Goal: Contribute content: Contribute content

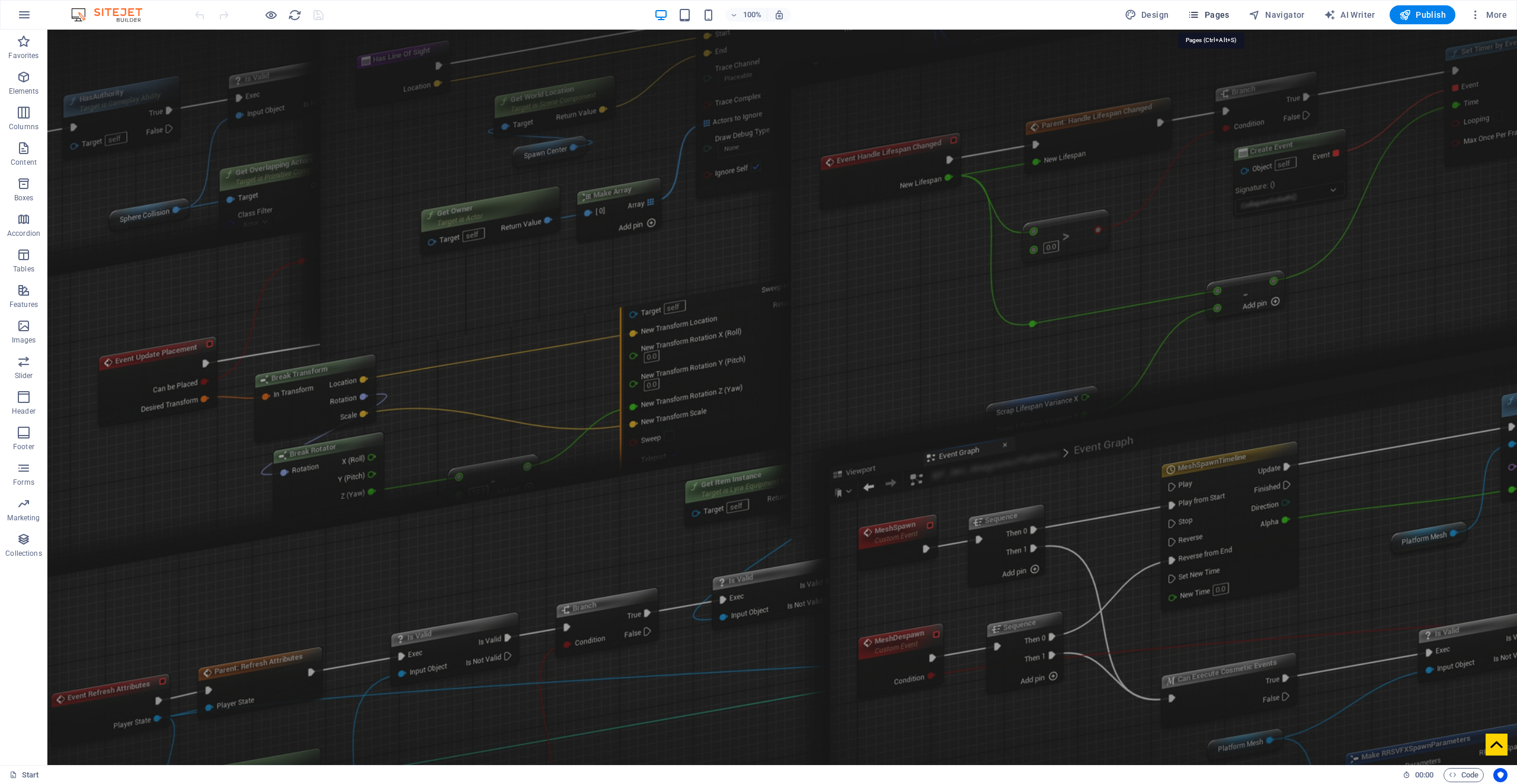
click at [1209, 20] on span "Pages" at bounding box center [1208, 14] width 42 height 12
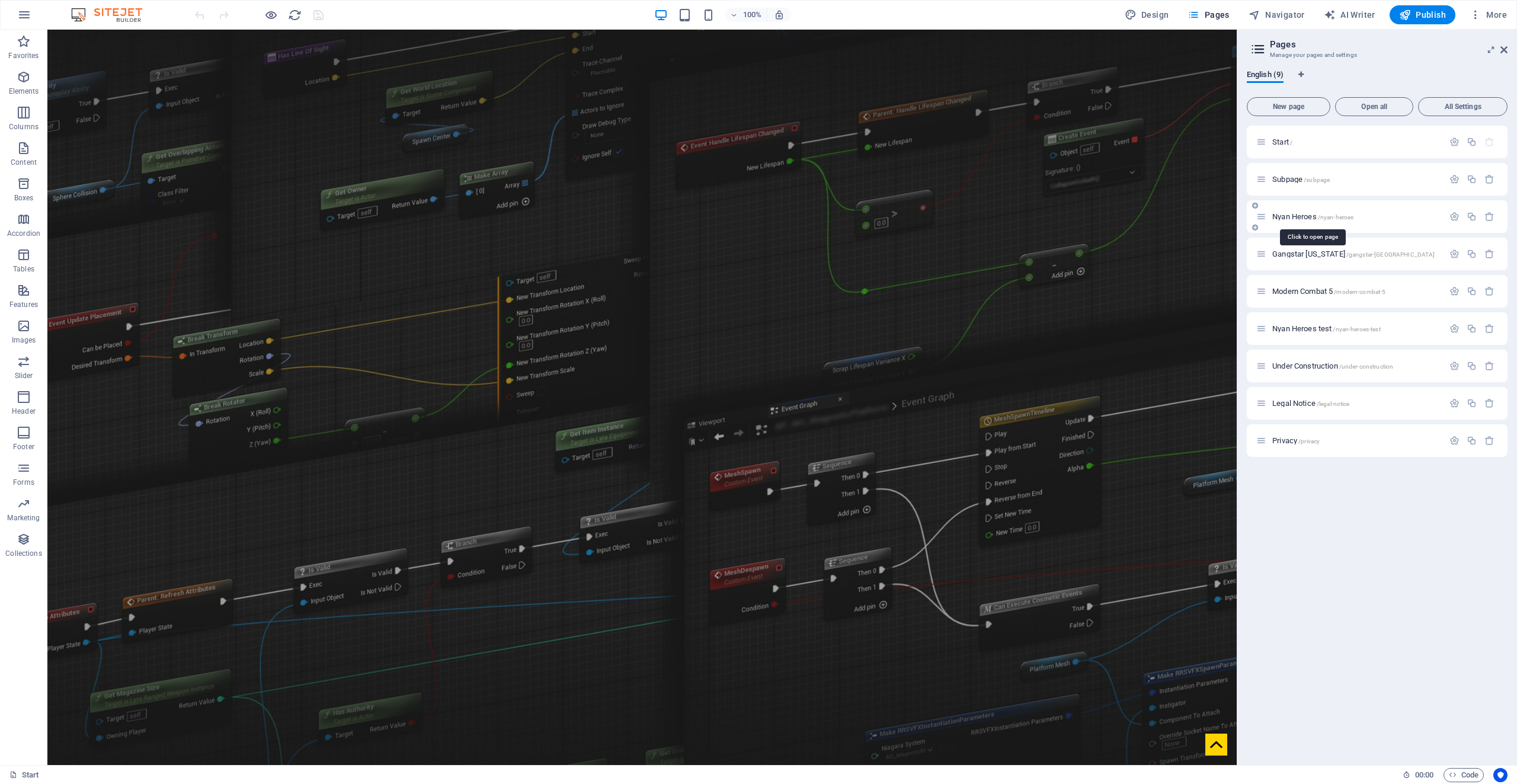
click at [1308, 212] on span "Nyan Heroes /nyan-heroes" at bounding box center [1313, 217] width 81 height 9
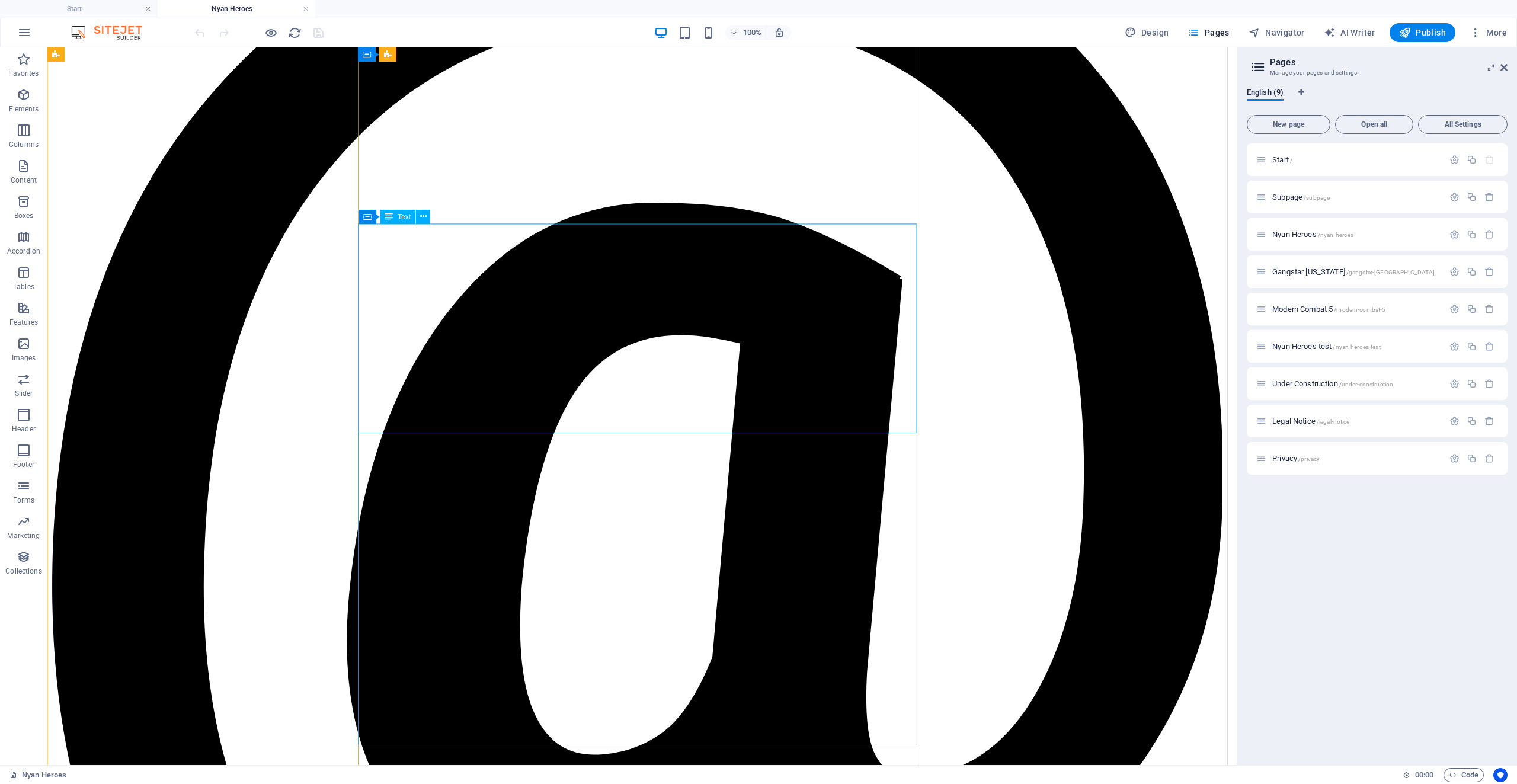
scroll to position [1896, 0]
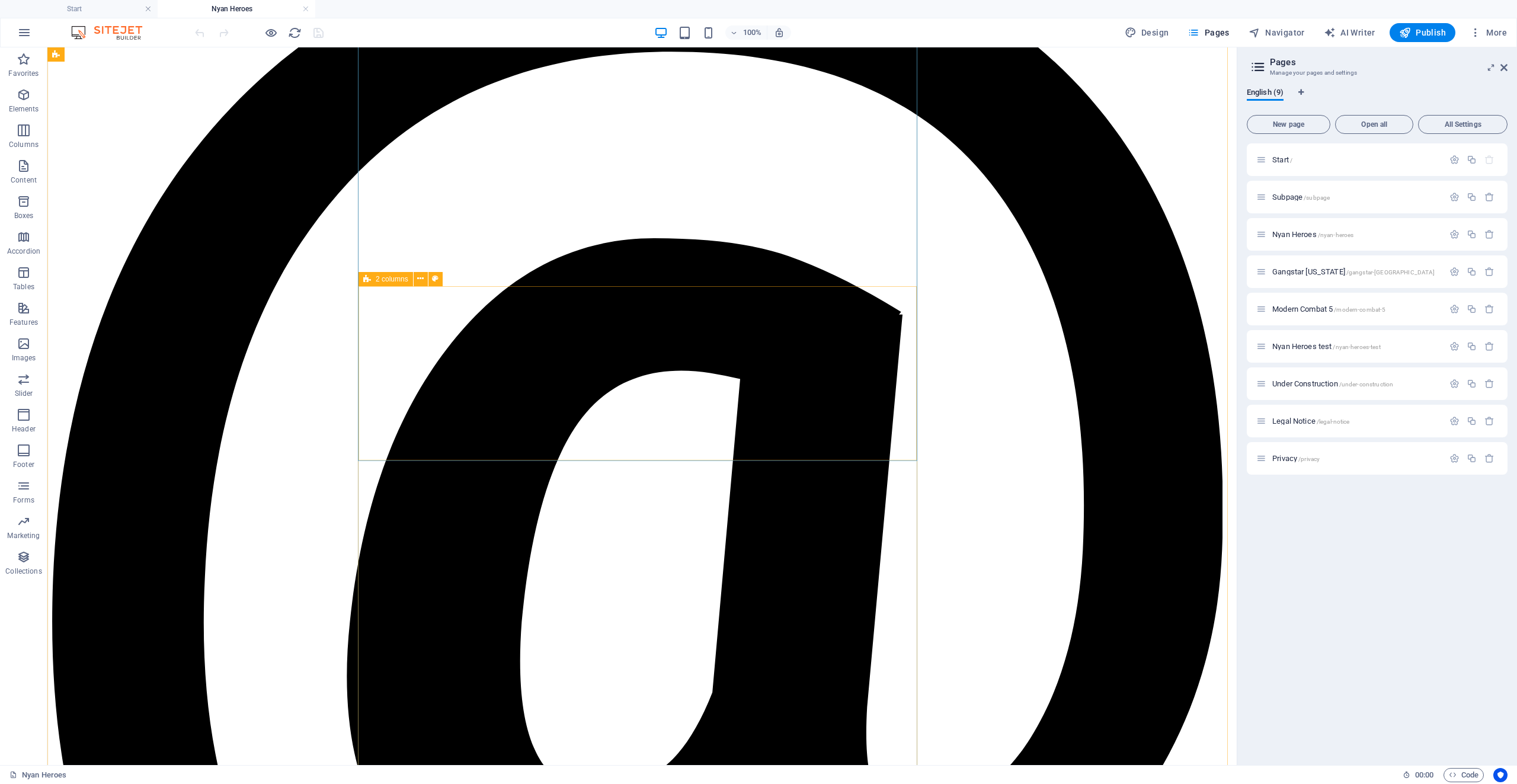
click at [365, 282] on icon at bounding box center [367, 279] width 7 height 14
click at [371, 280] on div "2 columns" at bounding box center [386, 279] width 55 height 14
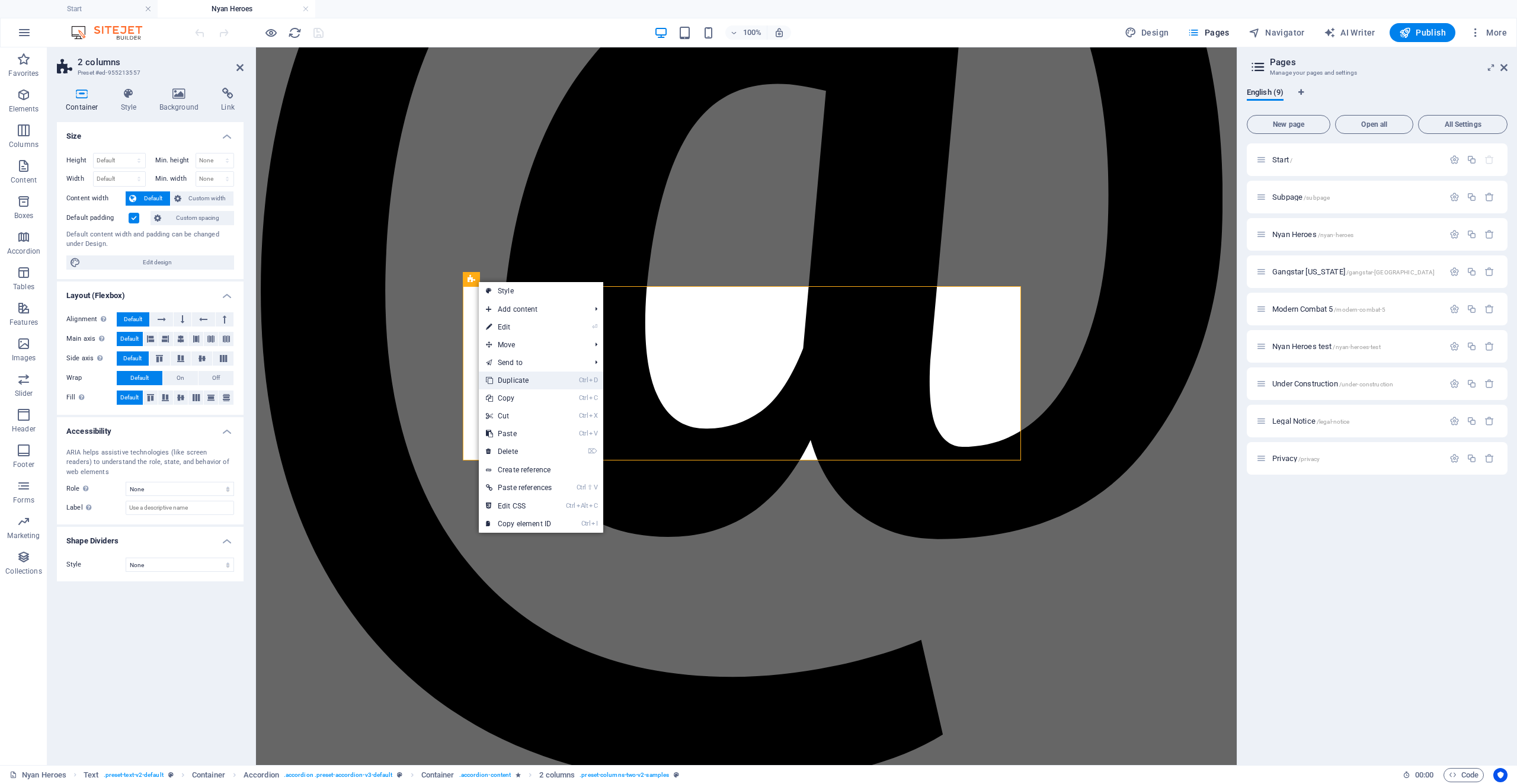
click at [544, 375] on link "Ctrl D Duplicate" at bounding box center [518, 380] width 80 height 18
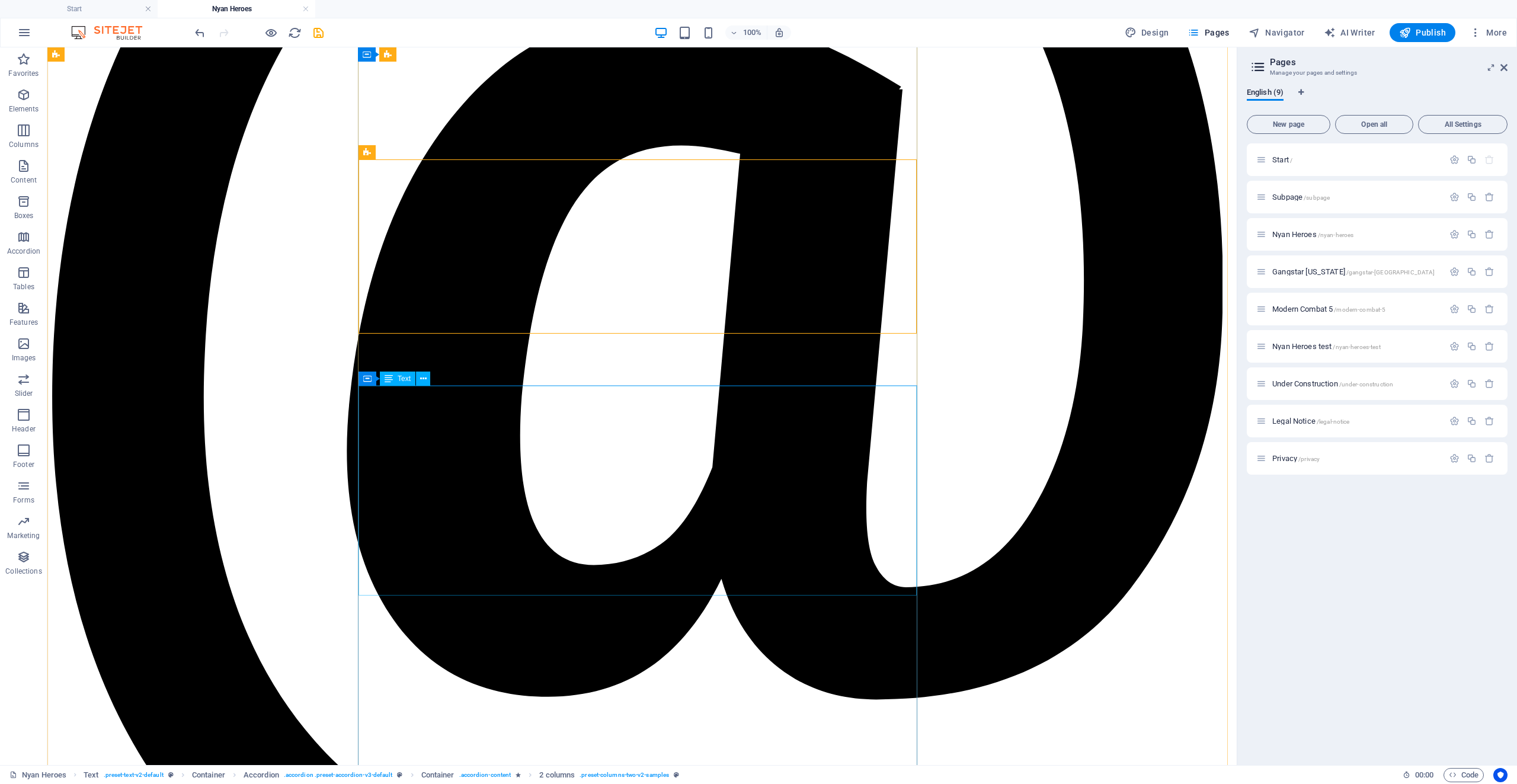
scroll to position [2252, 0]
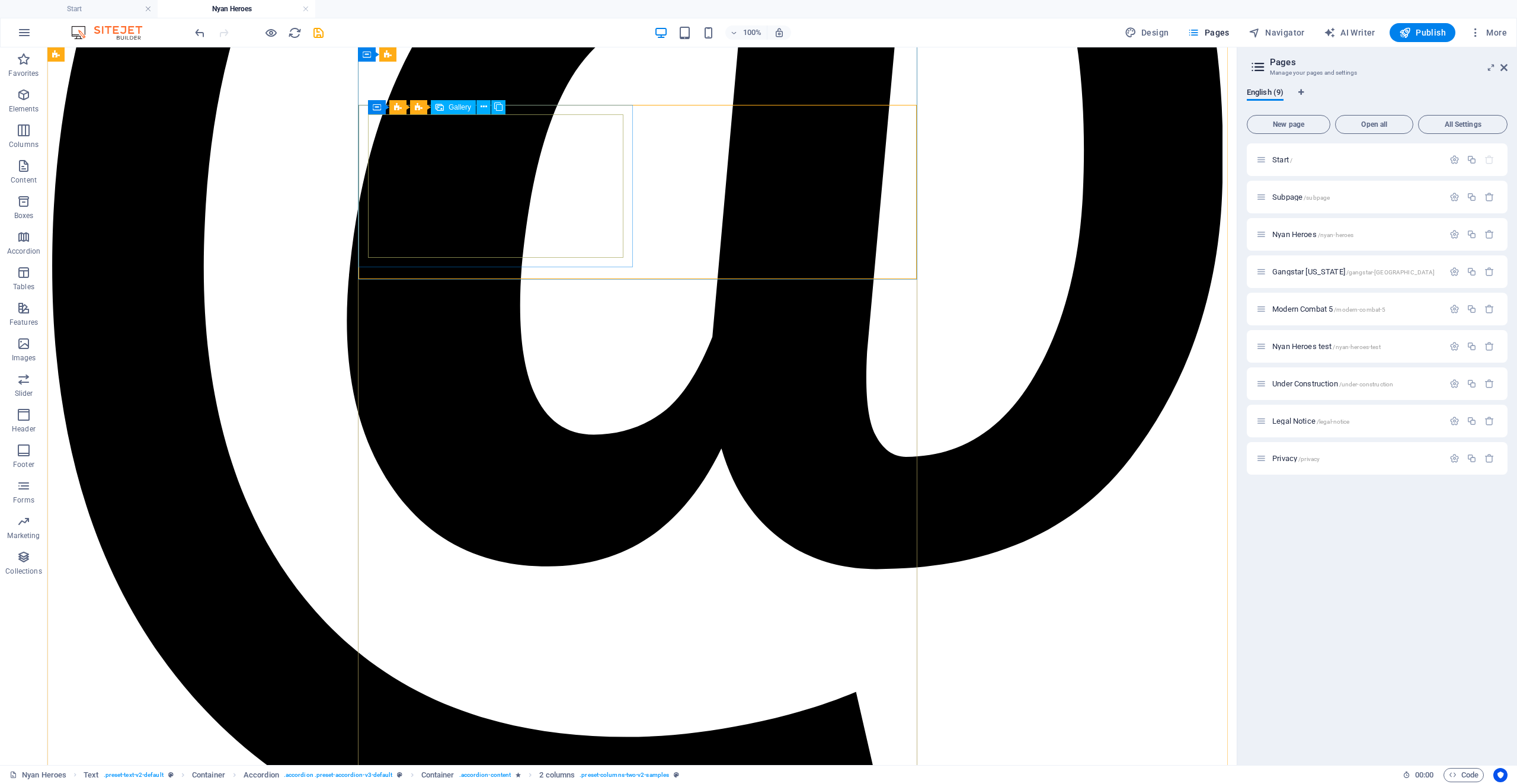
select select "1"
select select "px"
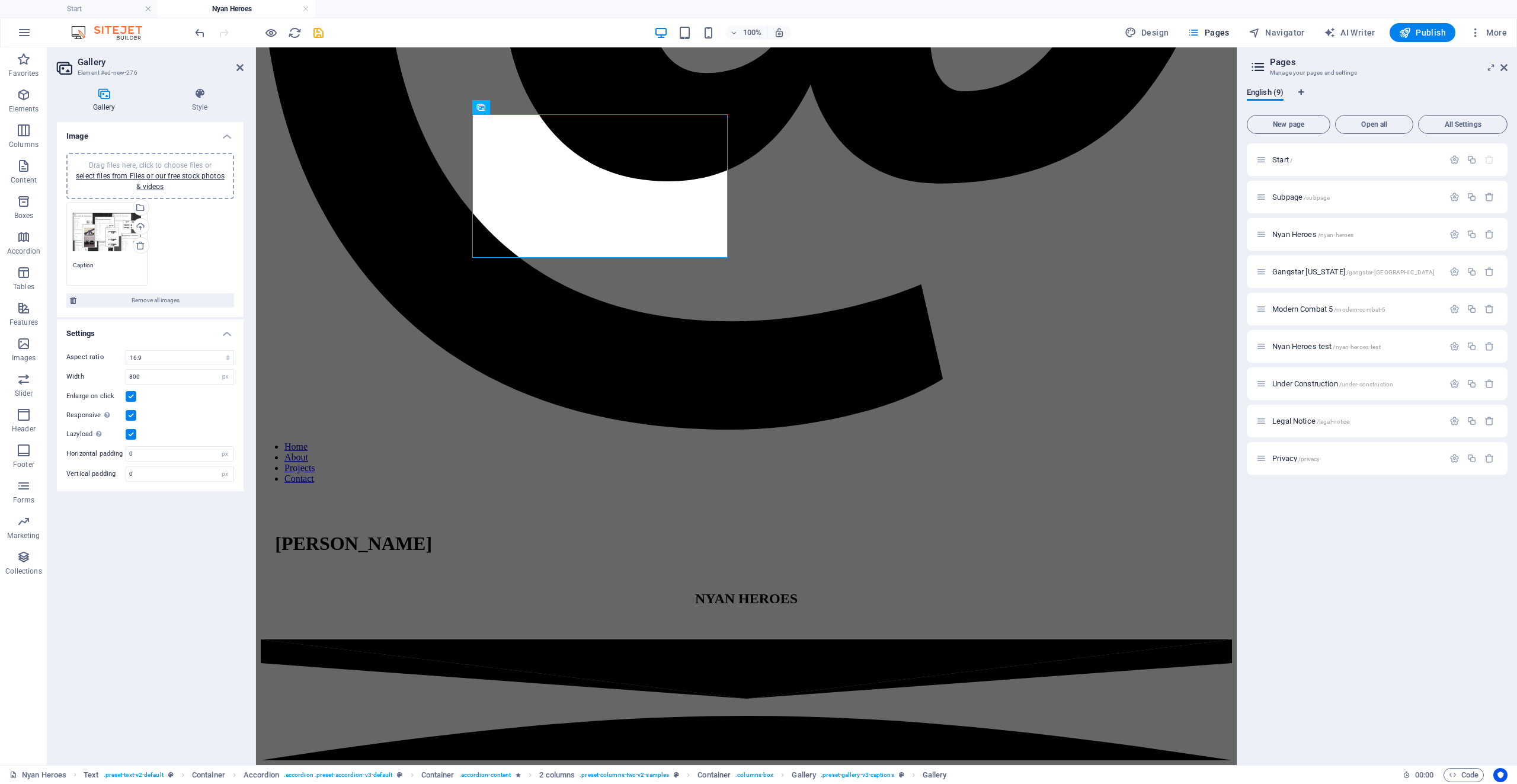
click at [111, 230] on div "Drag files here, click to choose files or select files from Files or our free s…" at bounding box center [107, 232] width 68 height 48
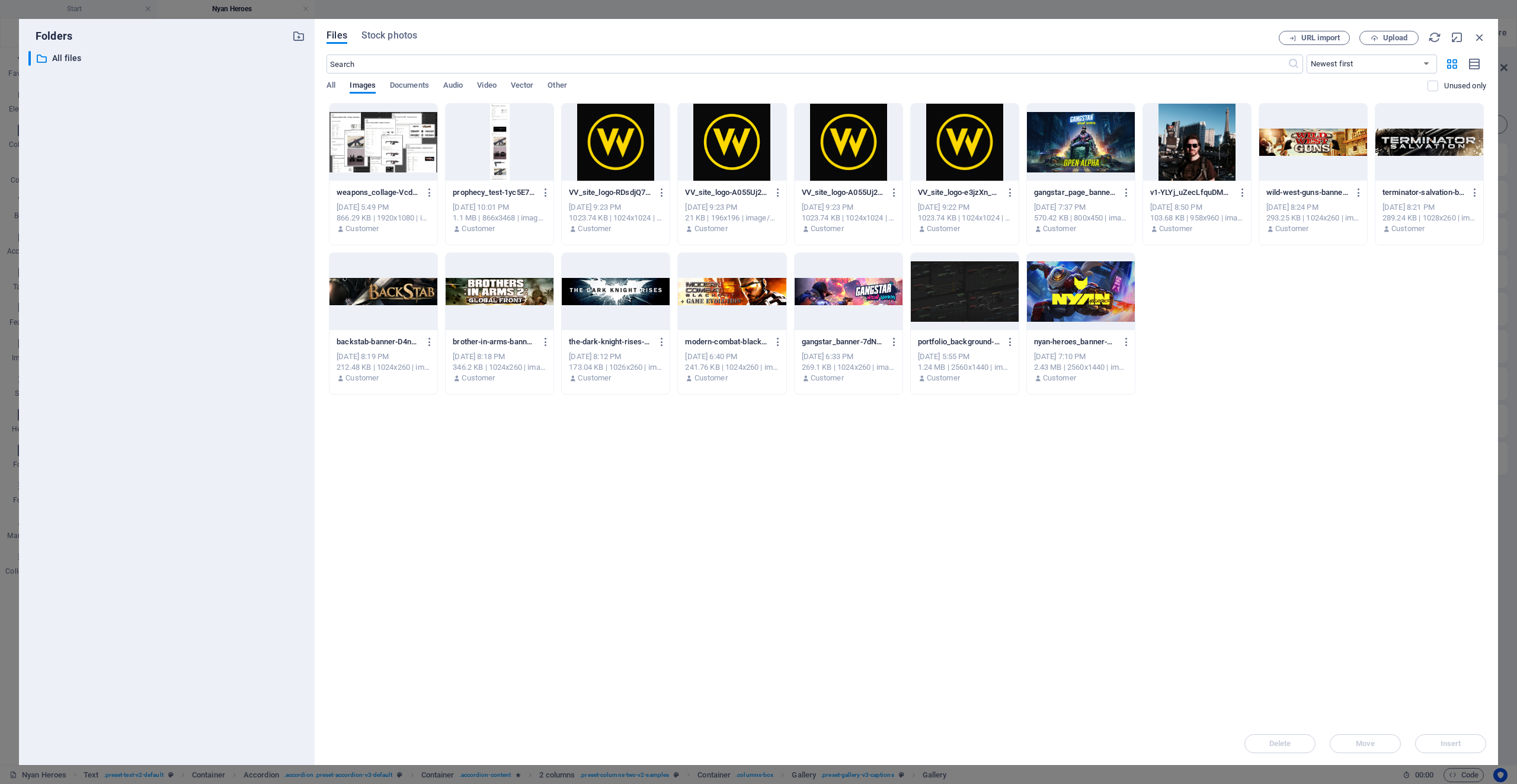
click at [514, 154] on div at bounding box center [499, 142] width 108 height 77
click at [1440, 739] on button "Insert" at bounding box center [1451, 743] width 71 height 19
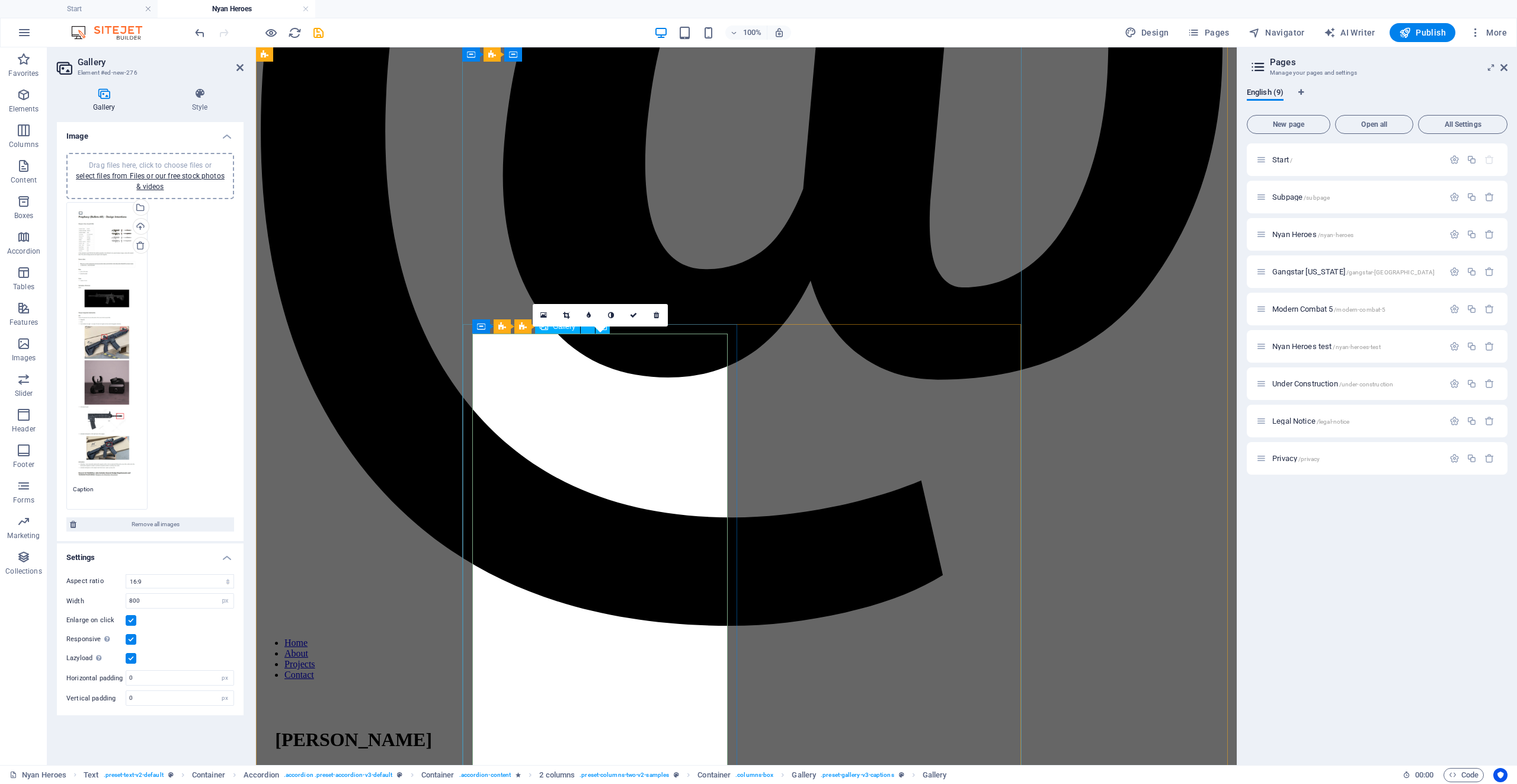
scroll to position [2014, 0]
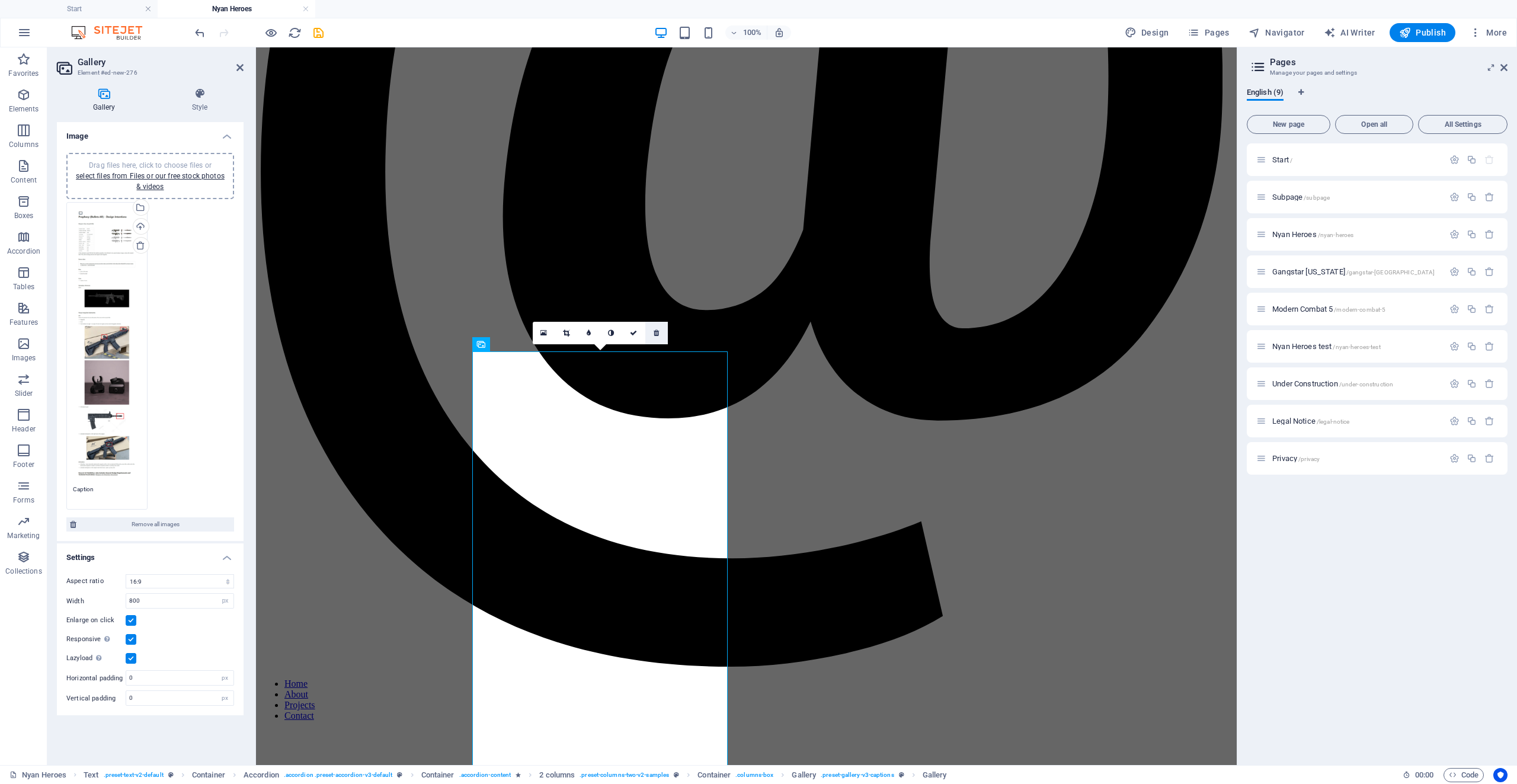
click at [658, 333] on icon at bounding box center [656, 333] width 6 height 7
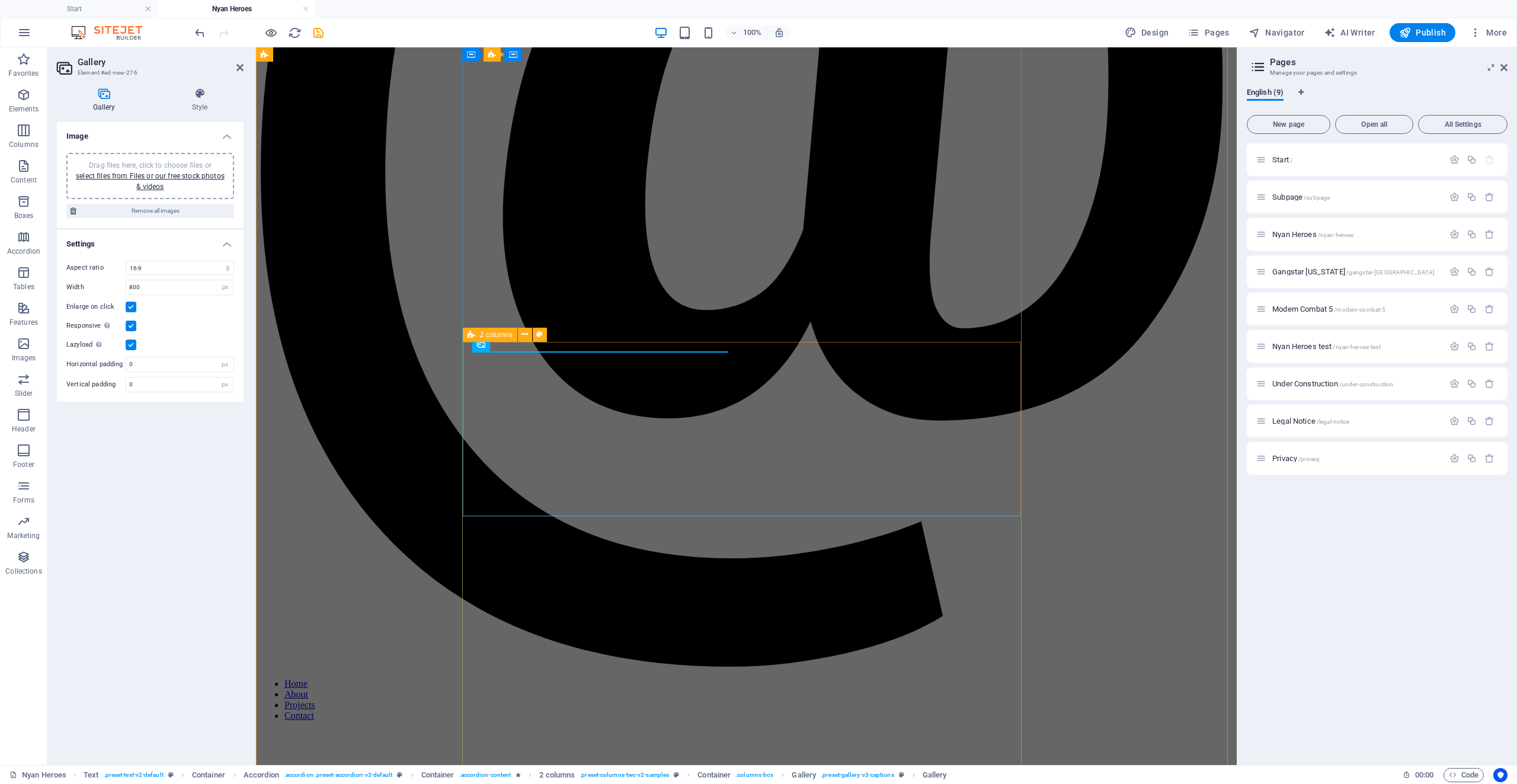
click at [478, 338] on div "2 columns" at bounding box center [490, 334] width 55 height 14
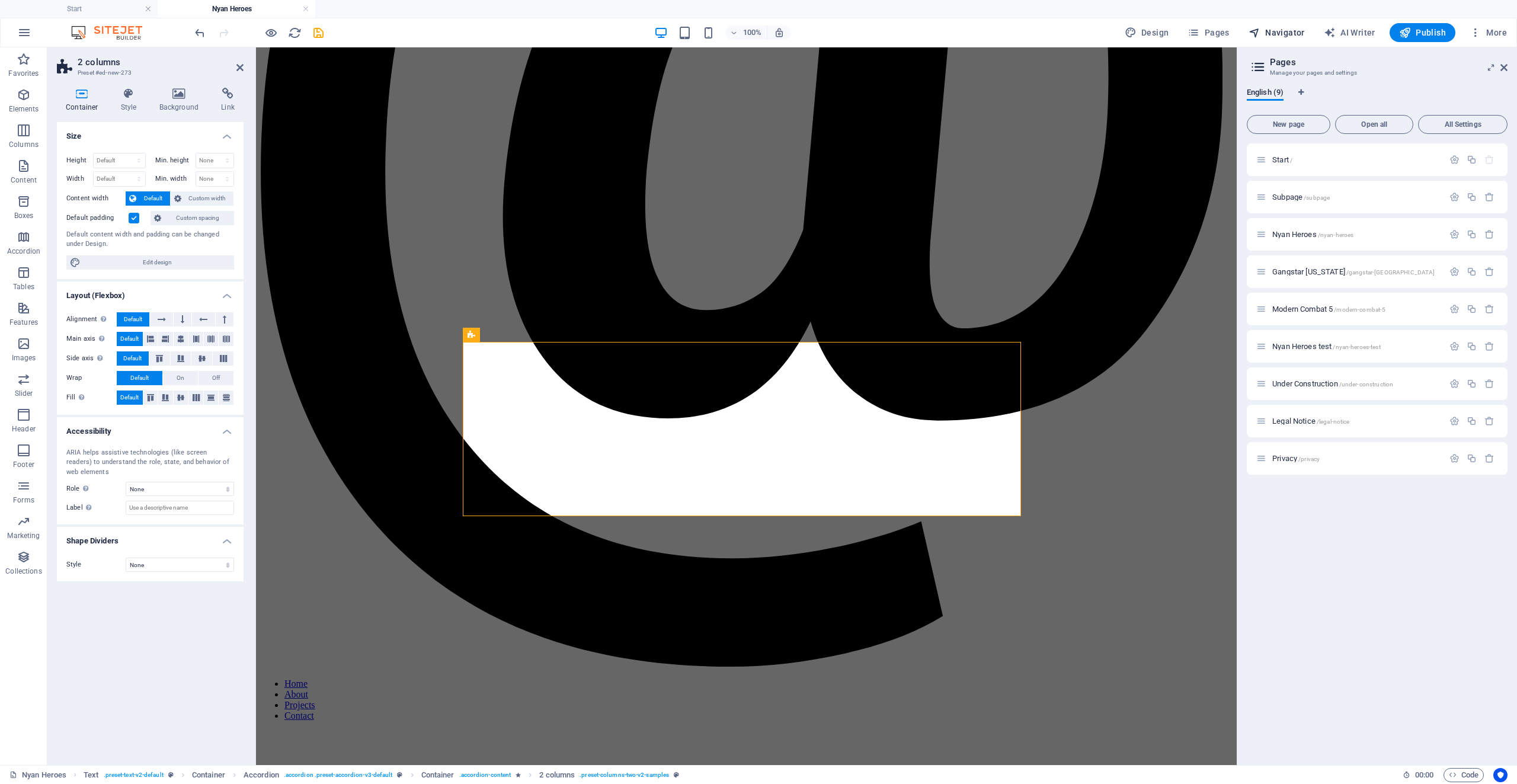
click at [1265, 34] on span "Navigator" at bounding box center [1277, 32] width 56 height 12
select select "14251131-en"
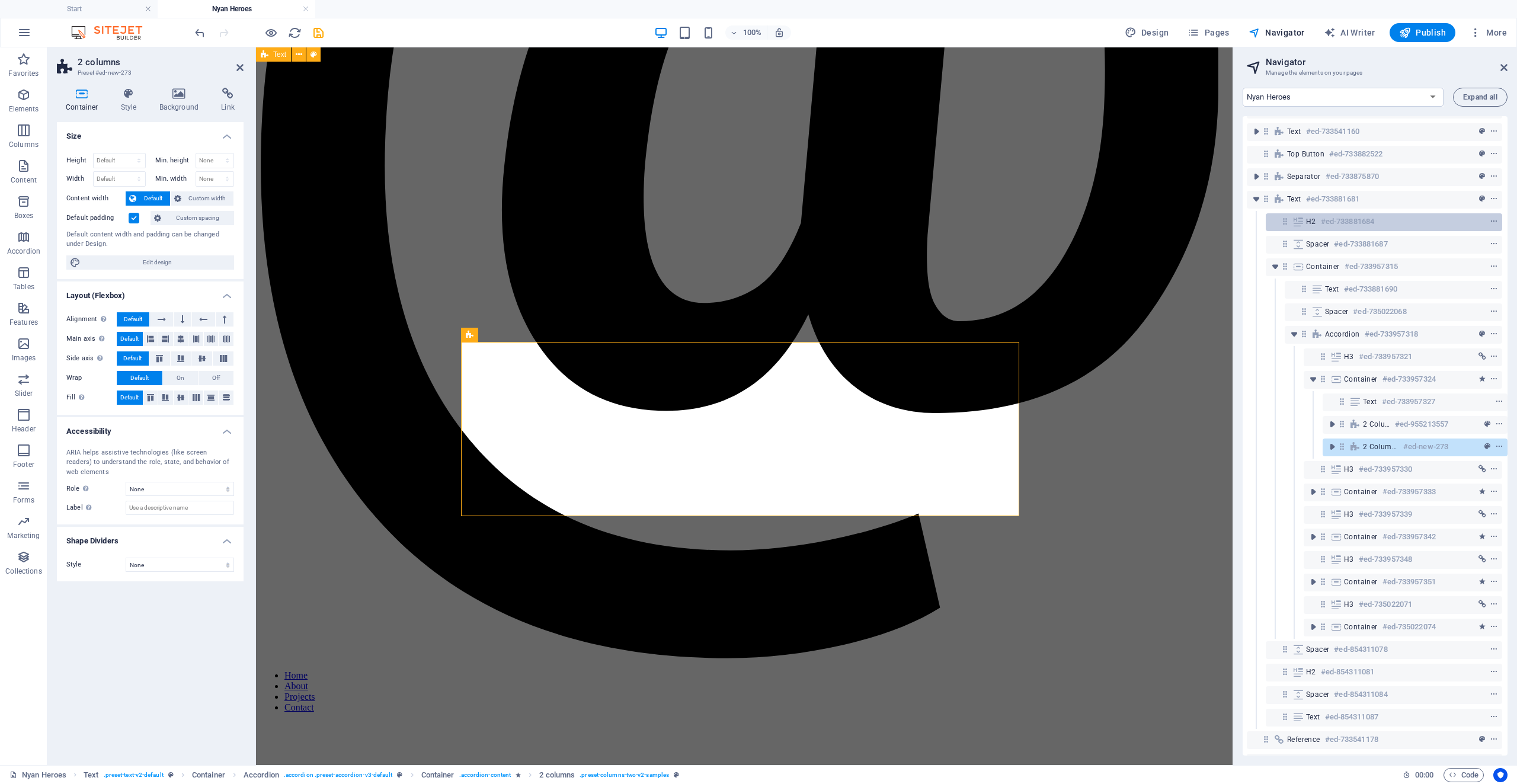
scroll to position [81, 3]
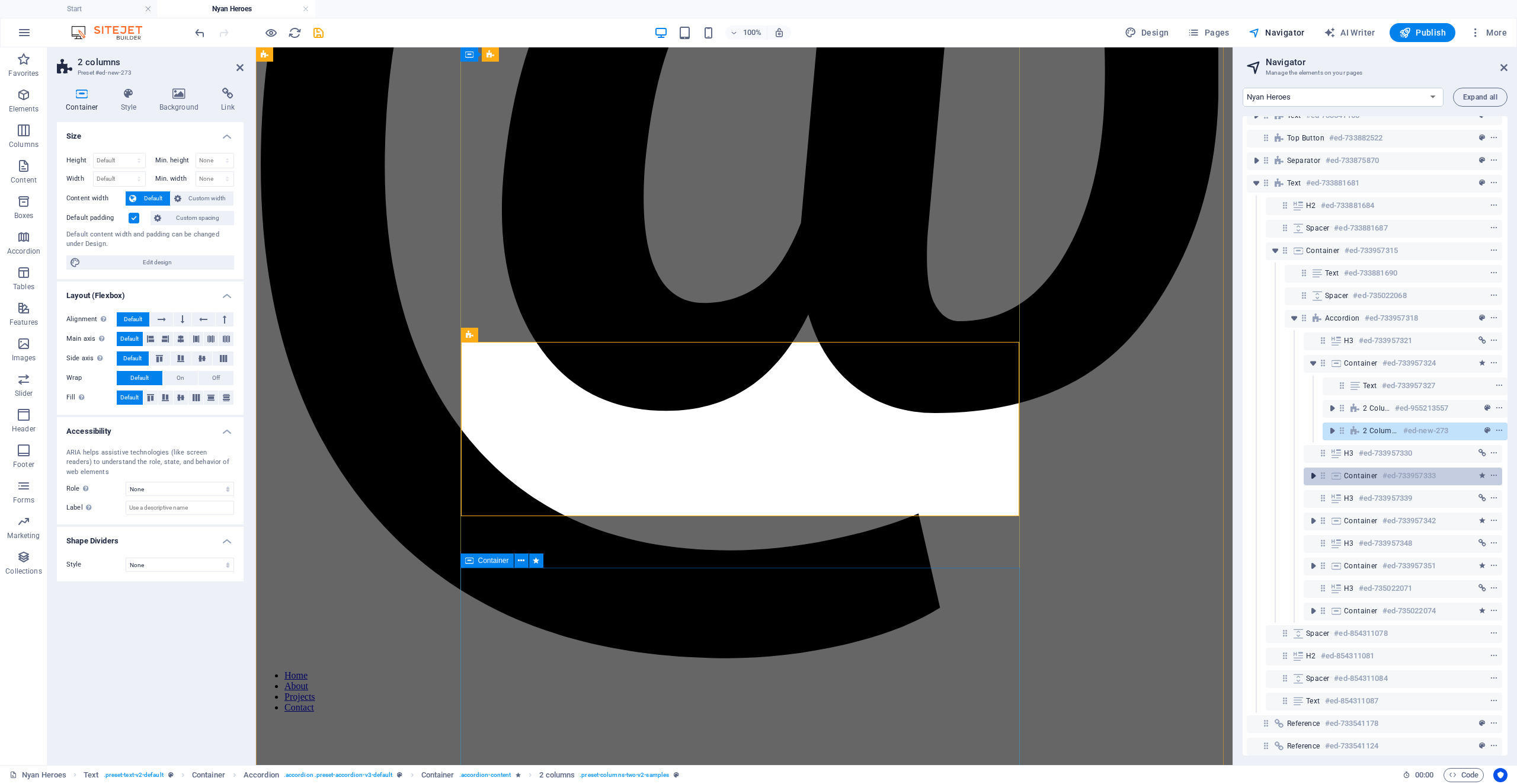
click at [1311, 474] on icon "toggle-expand" at bounding box center [1313, 476] width 12 height 12
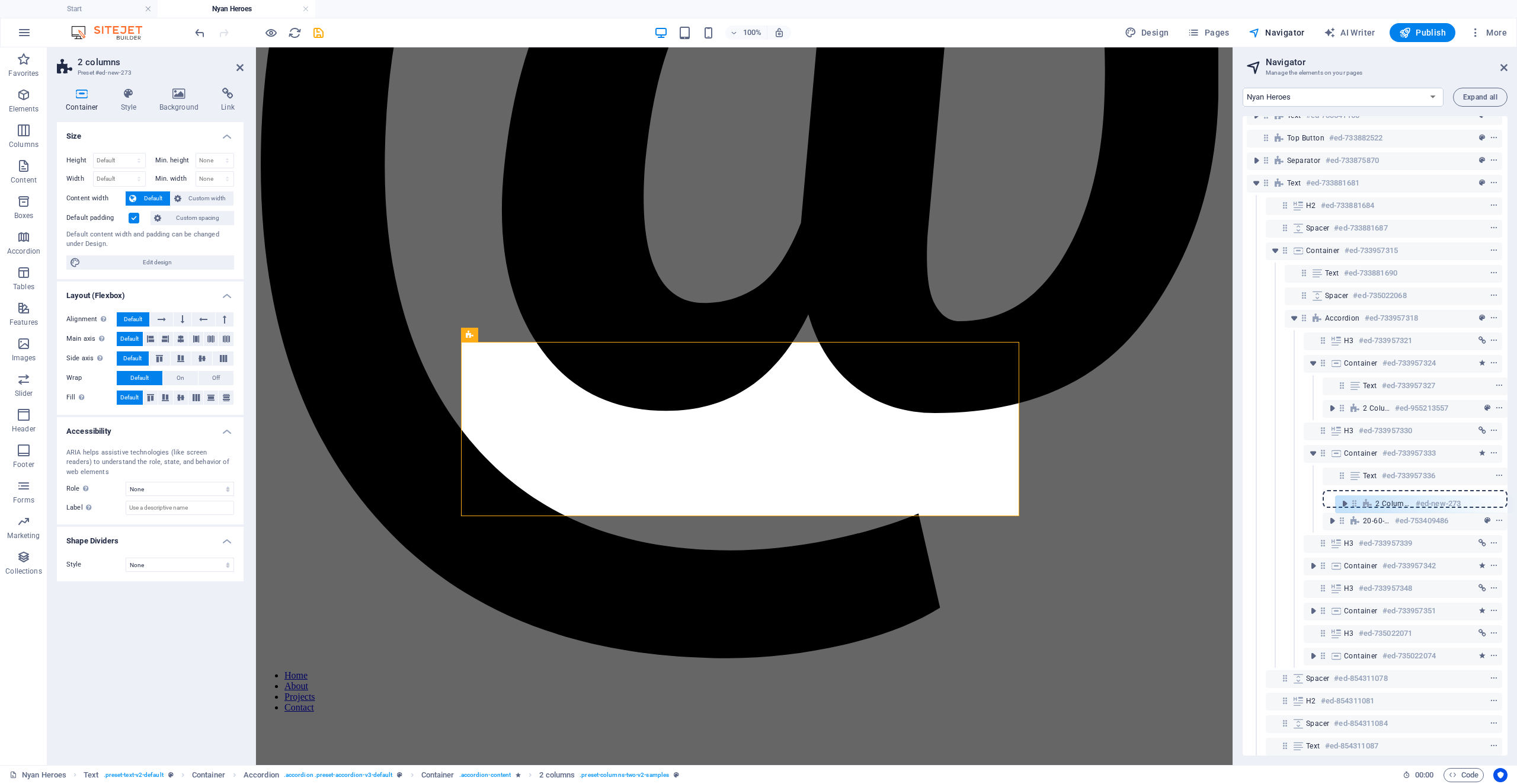
drag, startPoint x: 1338, startPoint y: 429, endPoint x: 1353, endPoint y: 505, distance: 77.5
click at [1353, 505] on div "Banner #ed-733541127 Unequal Columns #ed-734806572 Separator #ed-733831551 Text…" at bounding box center [1375, 436] width 265 height 639
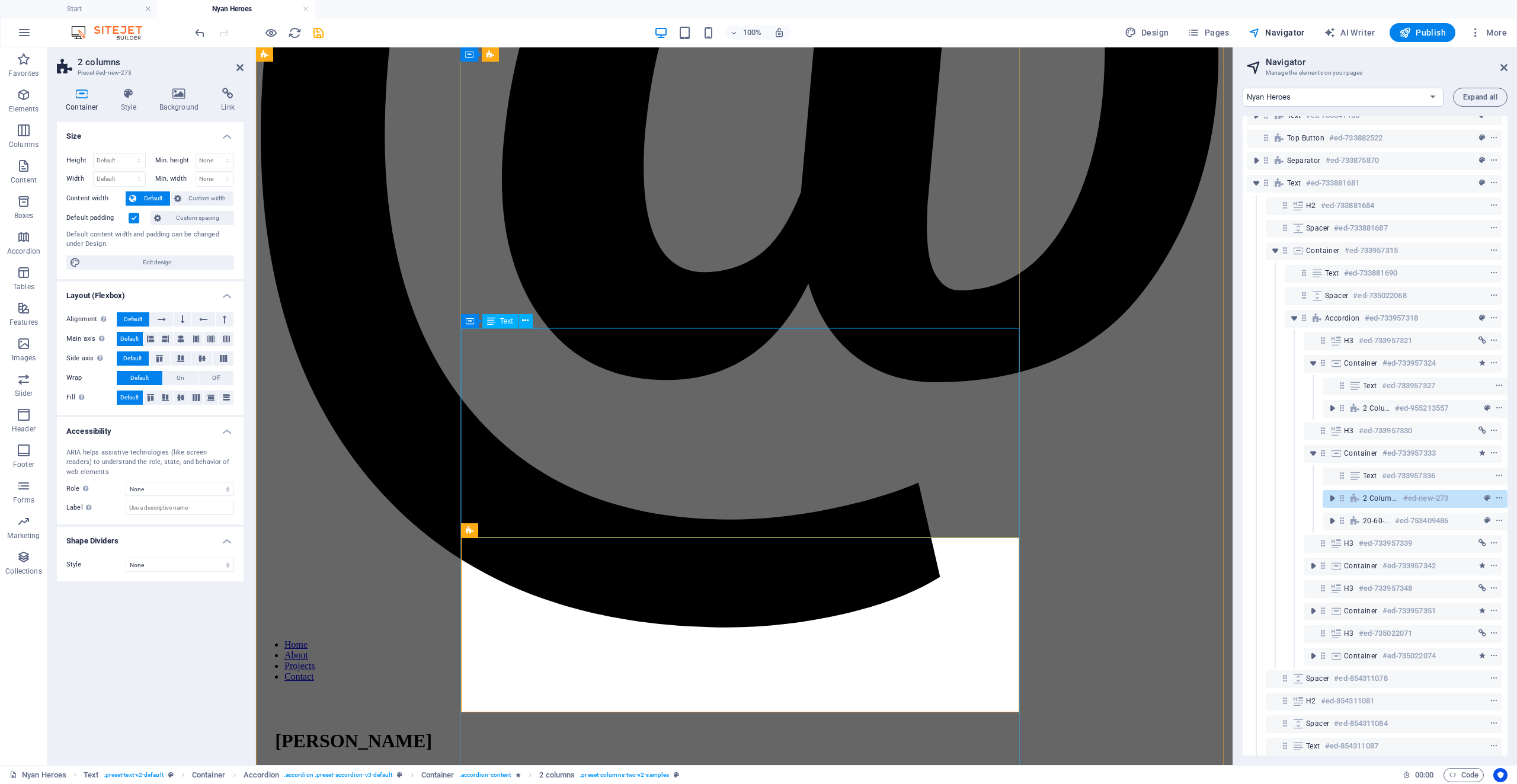
scroll to position [2192, 0]
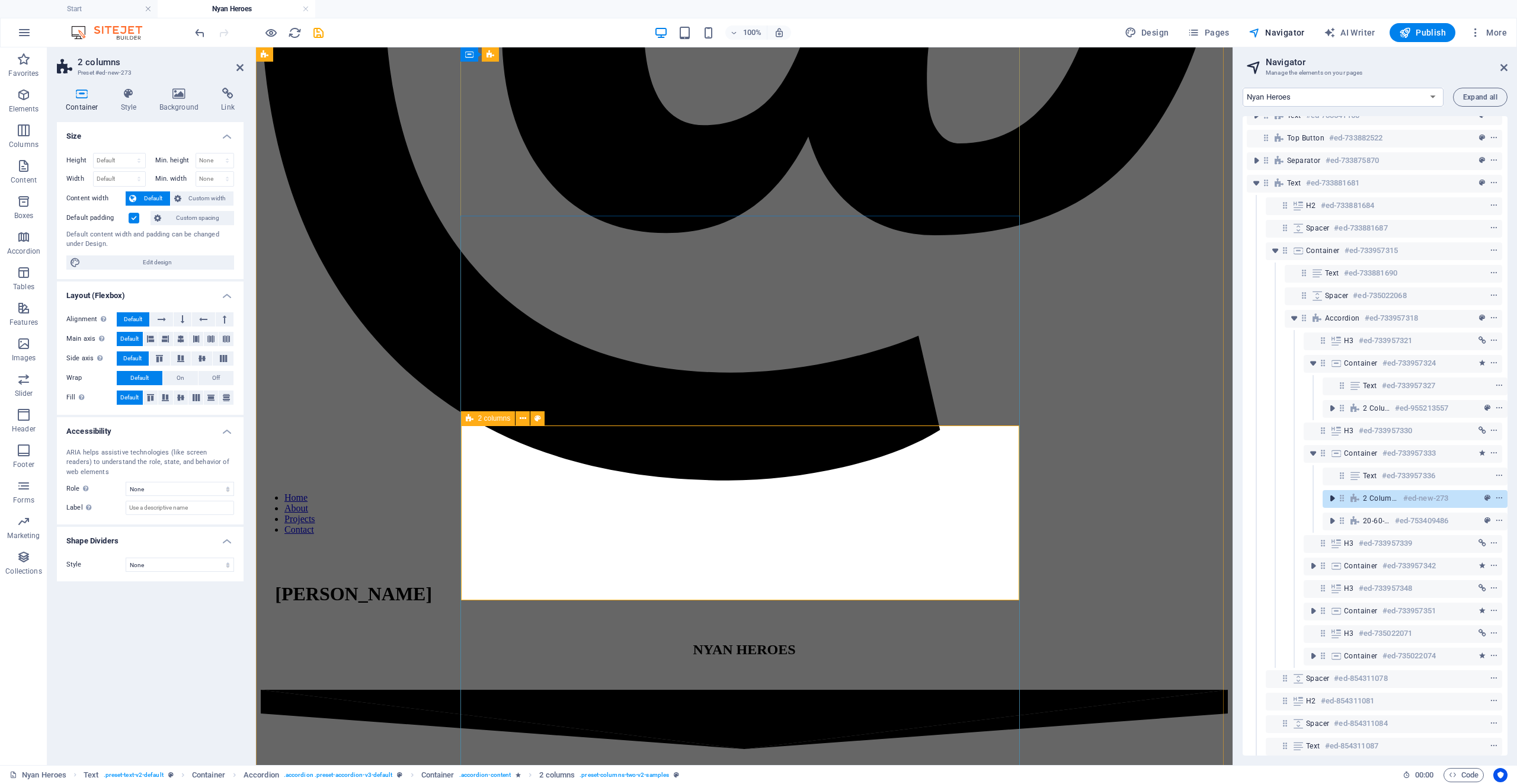
click at [1326, 500] on icon "toggle-expand" at bounding box center [1332, 498] width 12 height 12
click at [1347, 524] on icon "toggle-expand" at bounding box center [1349, 520] width 12 height 12
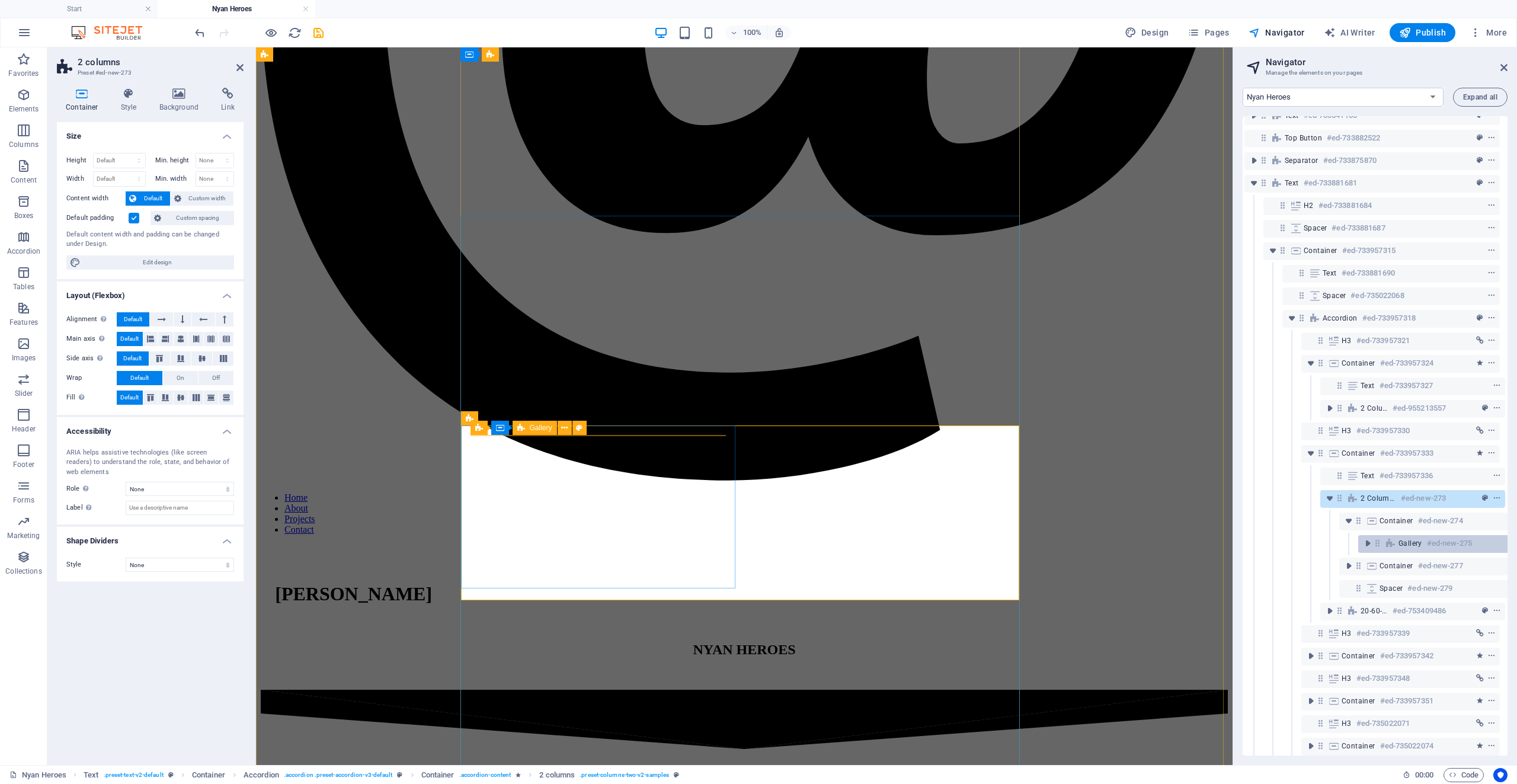
click at [1401, 542] on span "Gallery" at bounding box center [1410, 543] width 24 height 9
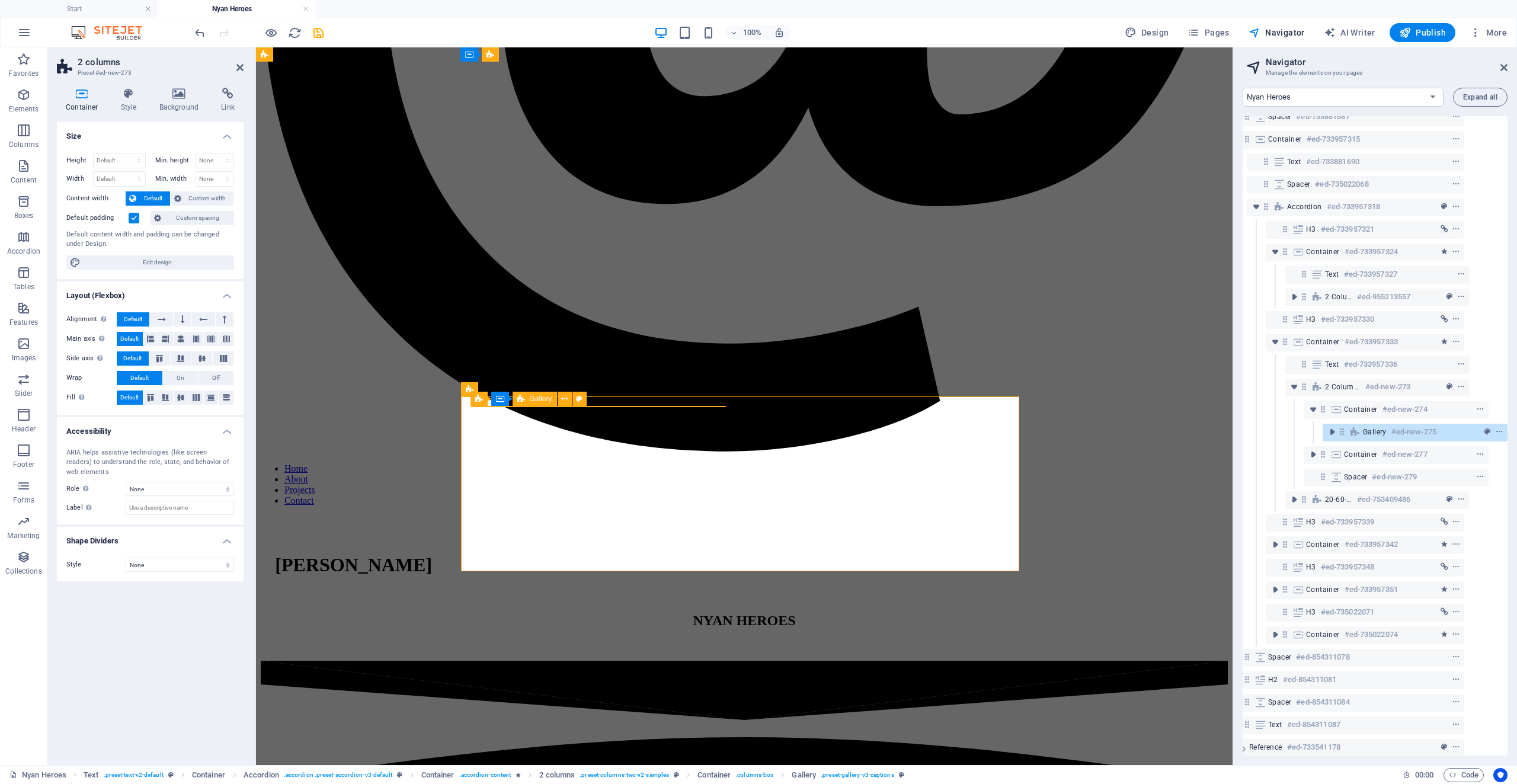
click at [1400, 542] on div "Banner #ed-733541127 Unequal Columns #ed-734806572 Separator #ed-733831551 Text…" at bounding box center [1375, 436] width 265 height 639
click at [1336, 431] on span "toggle-expand" at bounding box center [1332, 430] width 14 height 12
click at [1376, 453] on icon at bounding box center [1371, 453] width 13 height 9
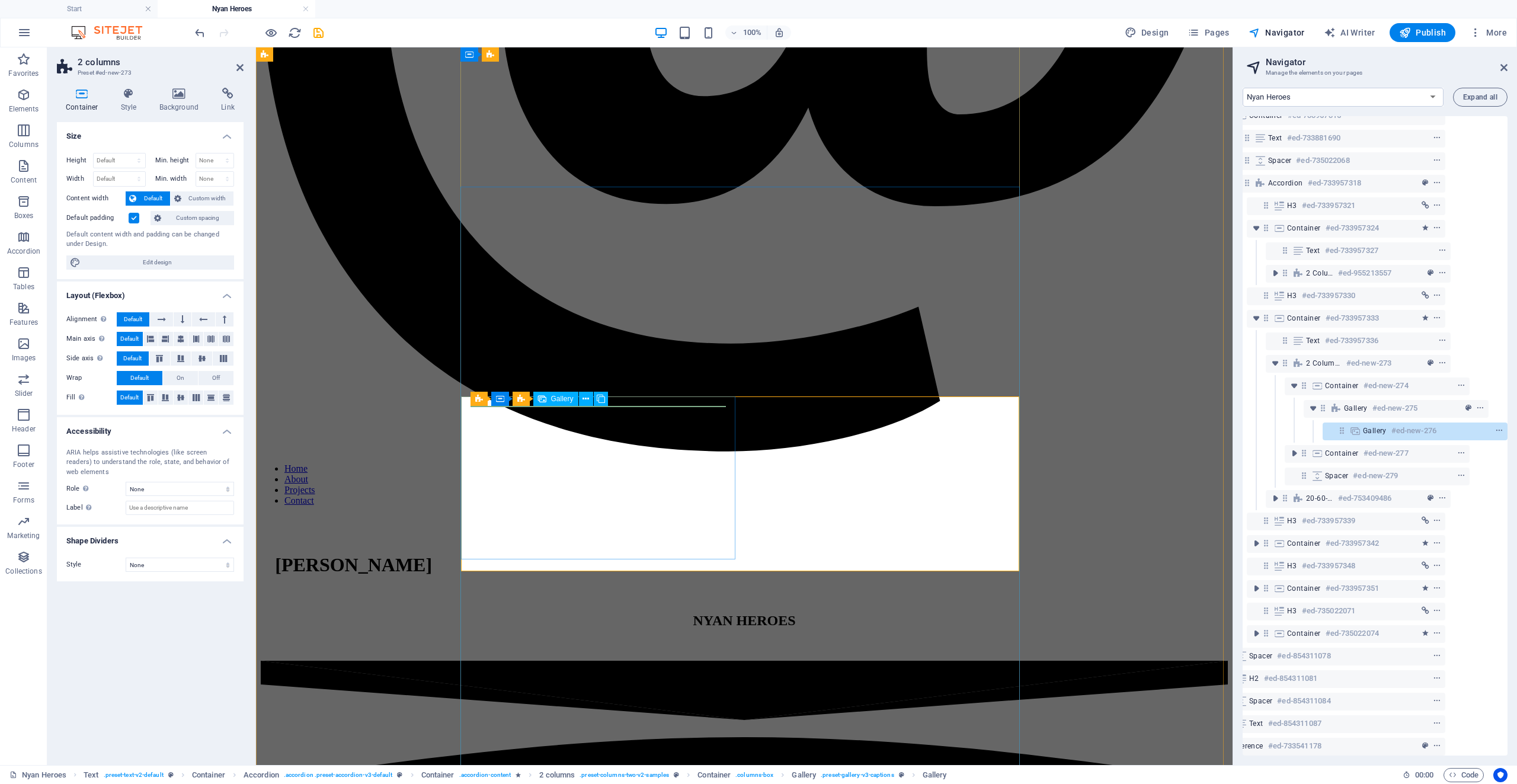
click at [1383, 428] on span "Gallery" at bounding box center [1375, 430] width 24 height 9
select select "1"
select select "px"
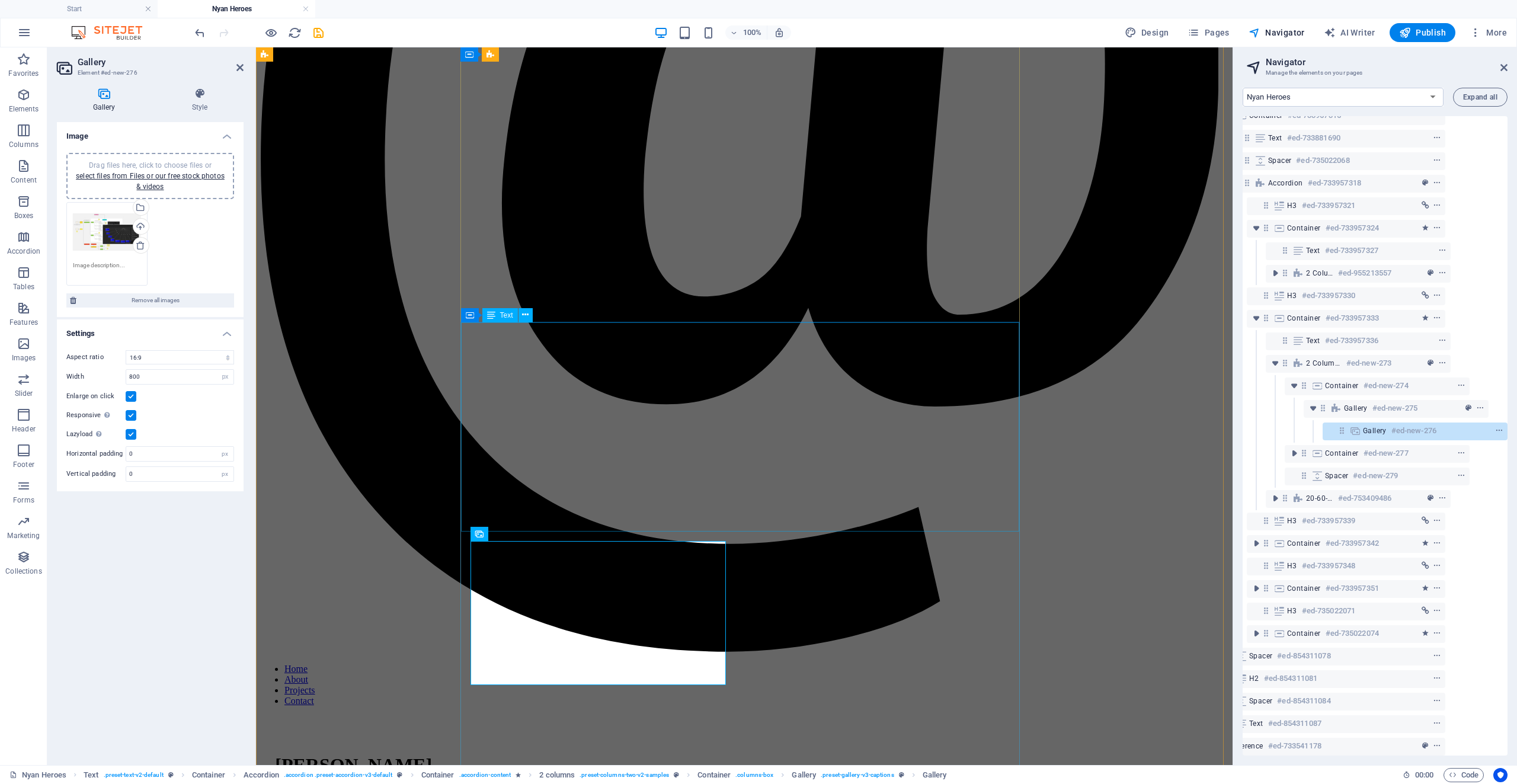
scroll to position [2221, 0]
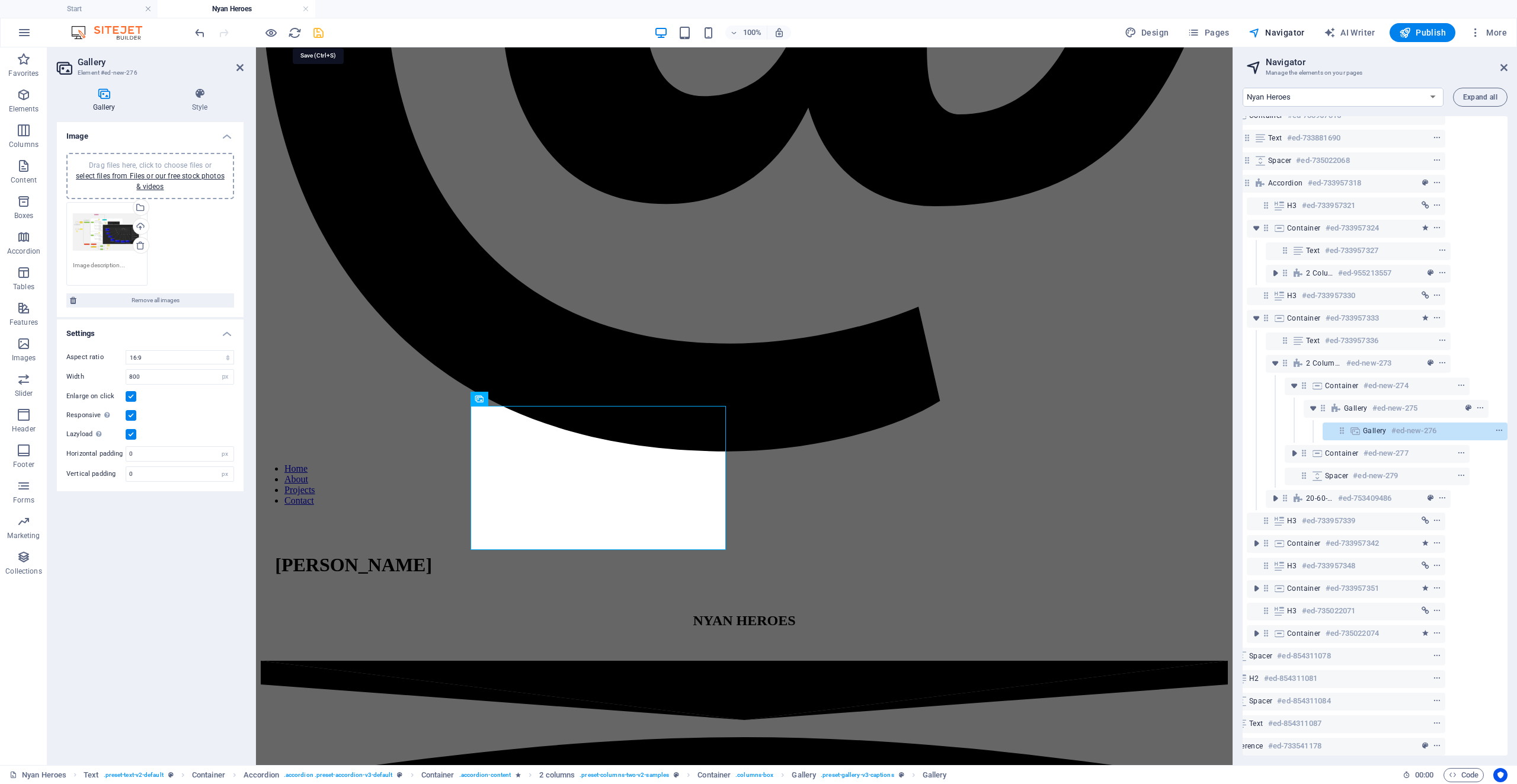
click at [318, 34] on icon "save" at bounding box center [318, 33] width 14 height 14
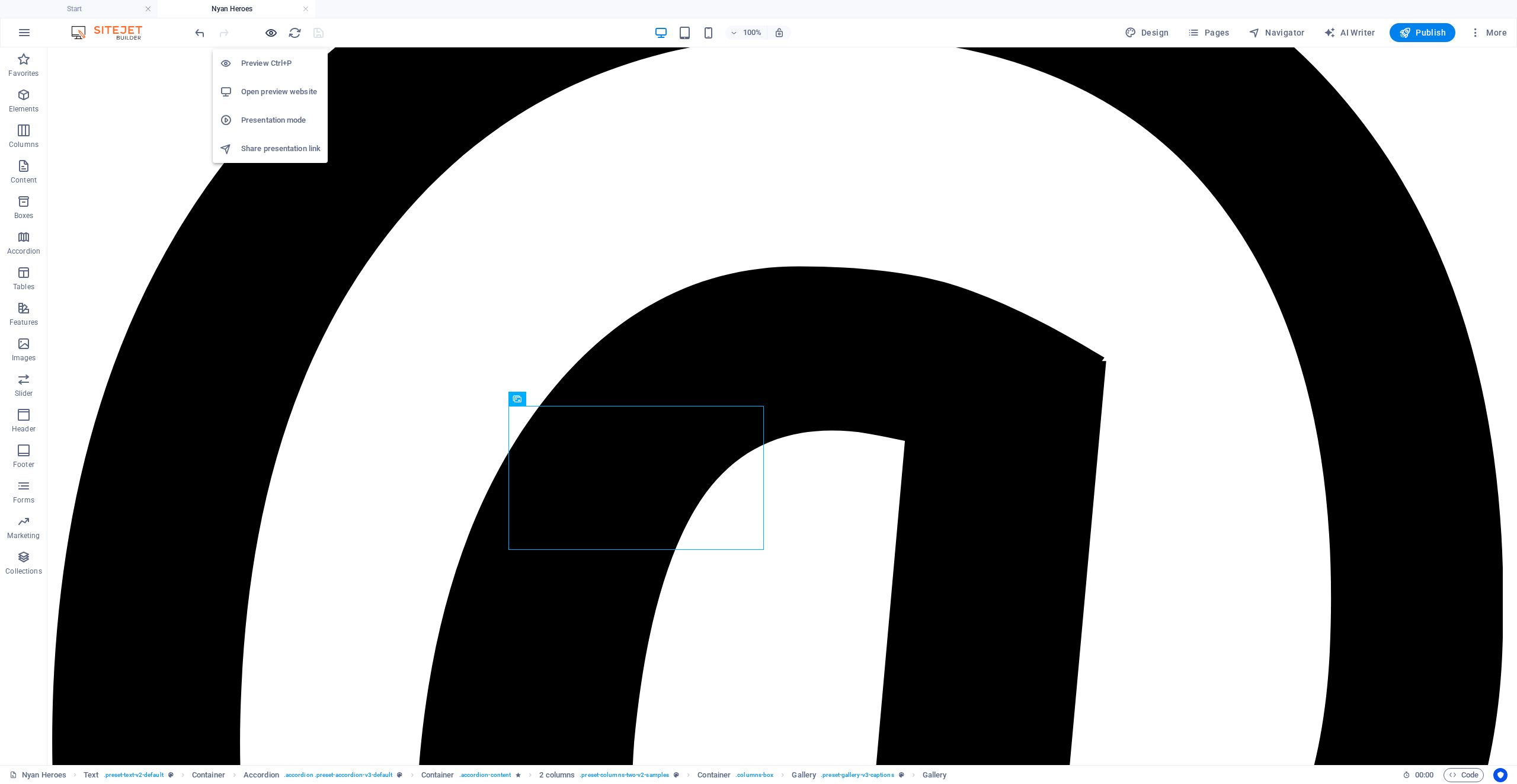
click at [266, 29] on icon "button" at bounding box center [271, 33] width 14 height 14
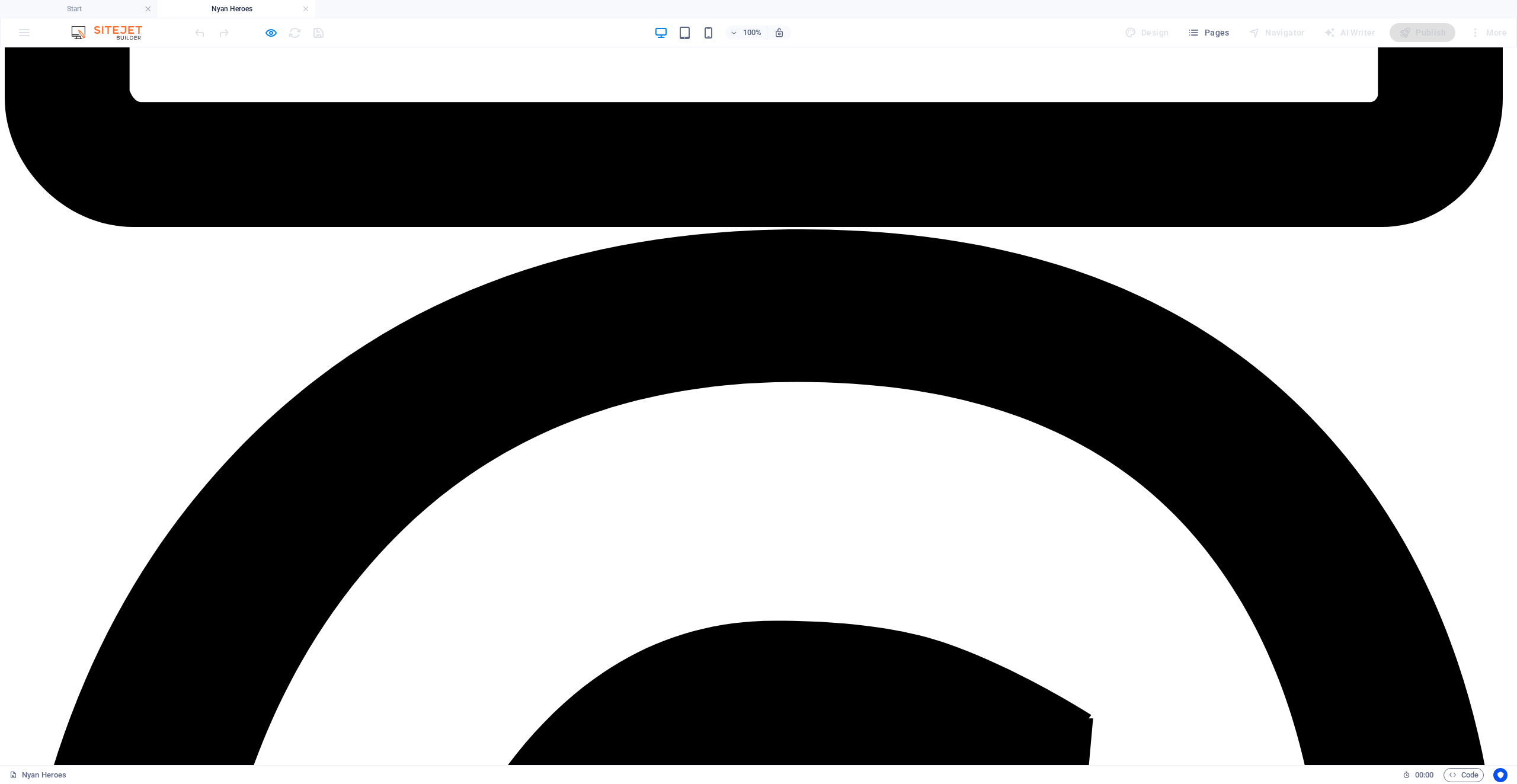
scroll to position [1922, 0]
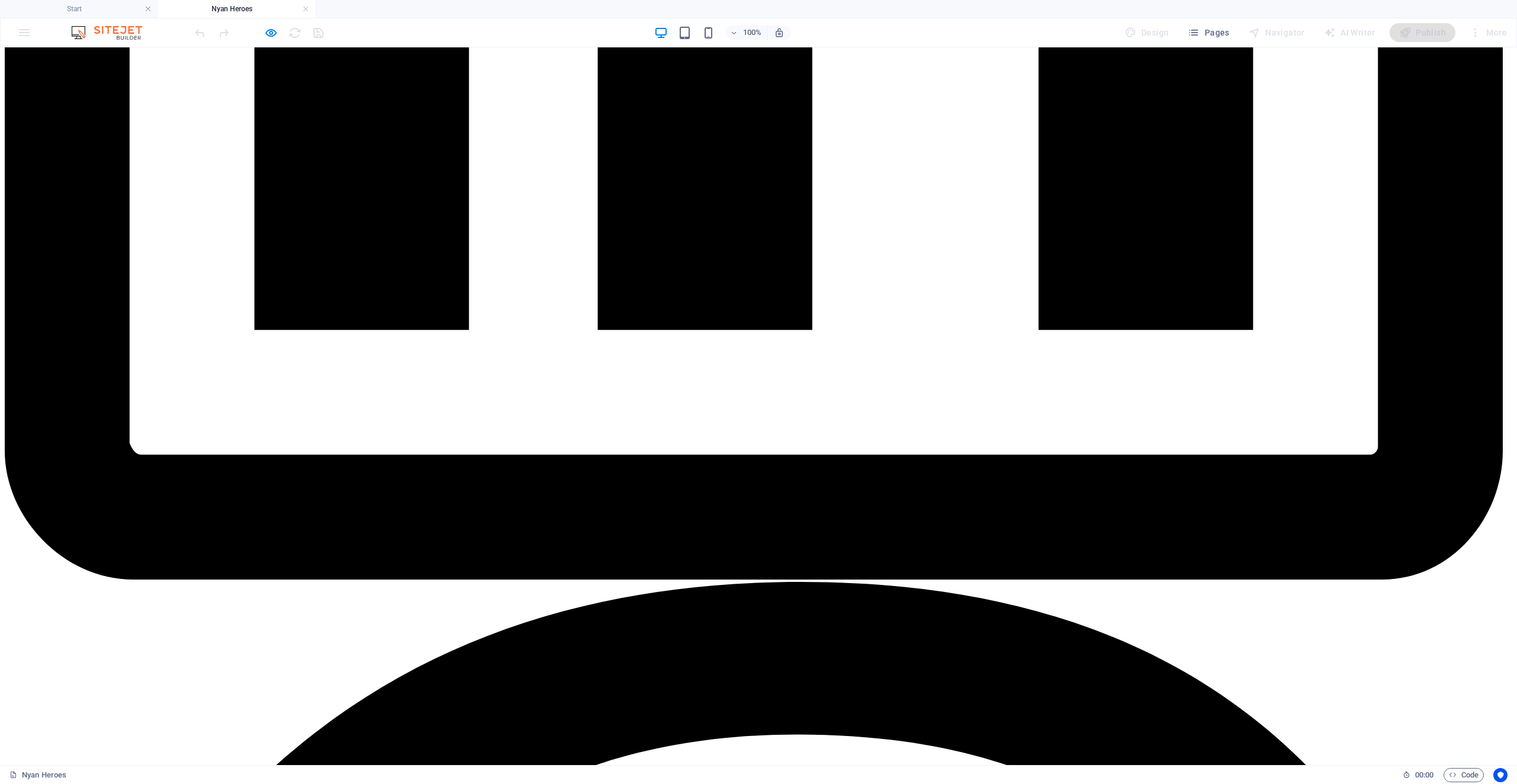
scroll to position [1551, 0]
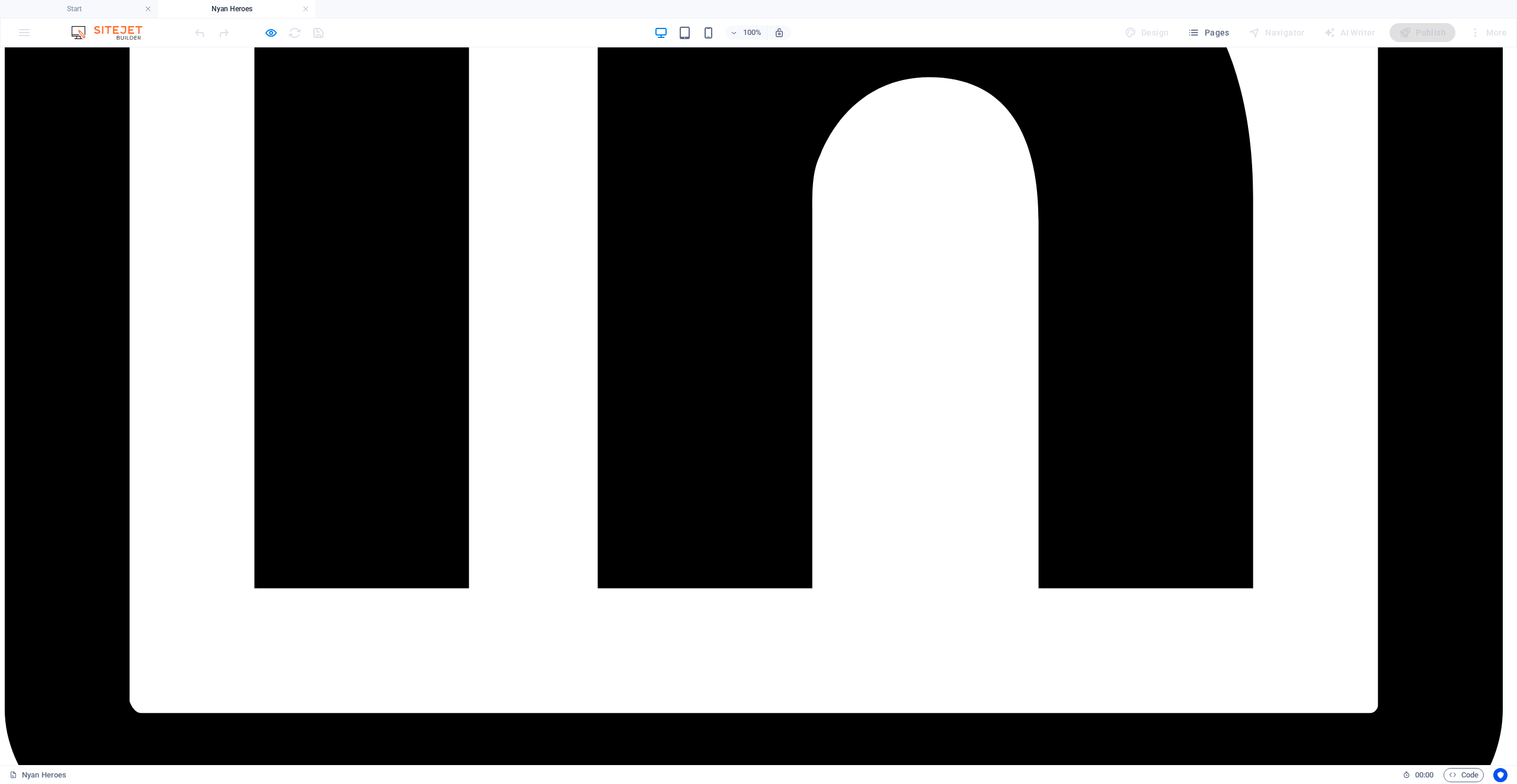
scroll to position [1314, 0]
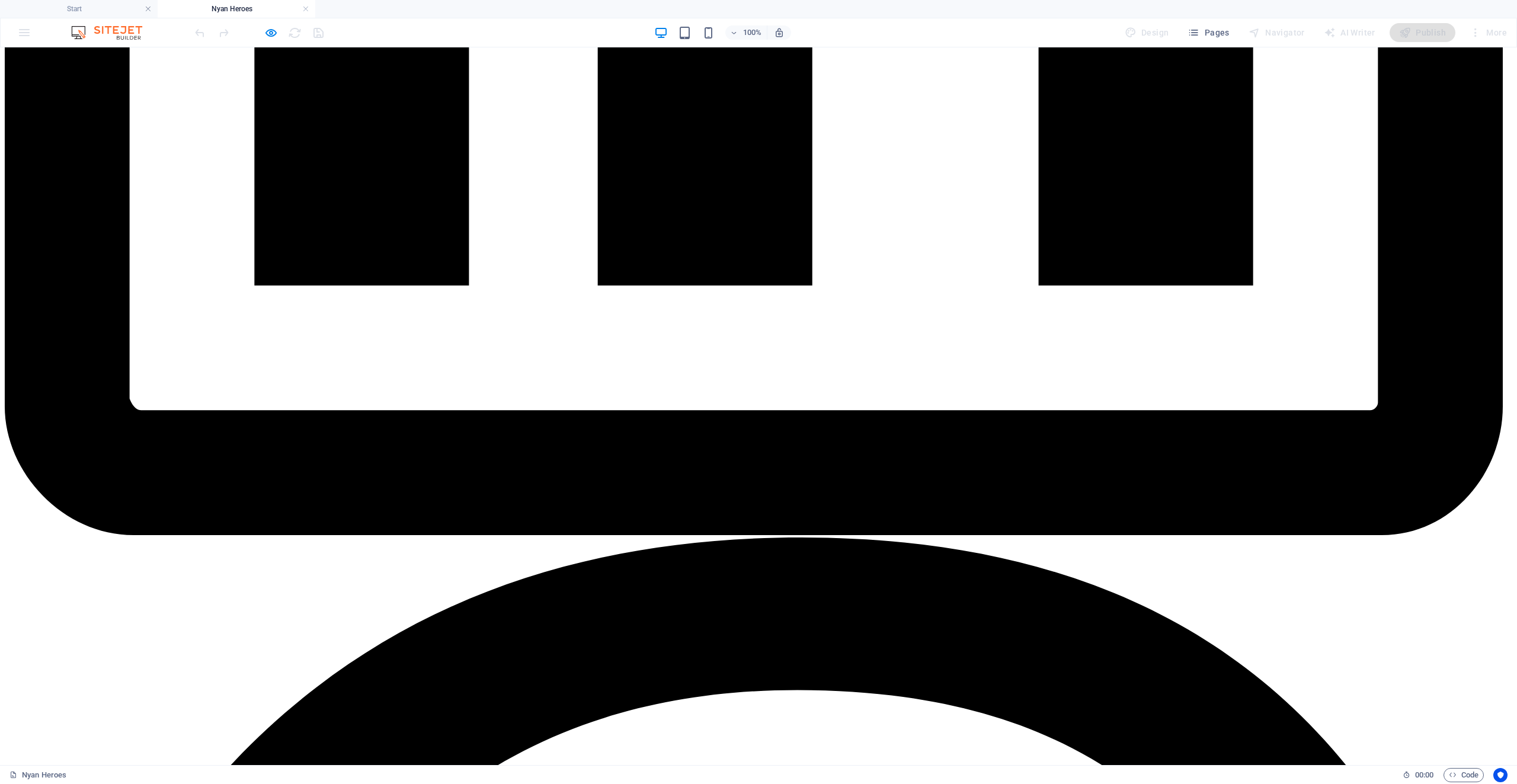
scroll to position [1847, 0]
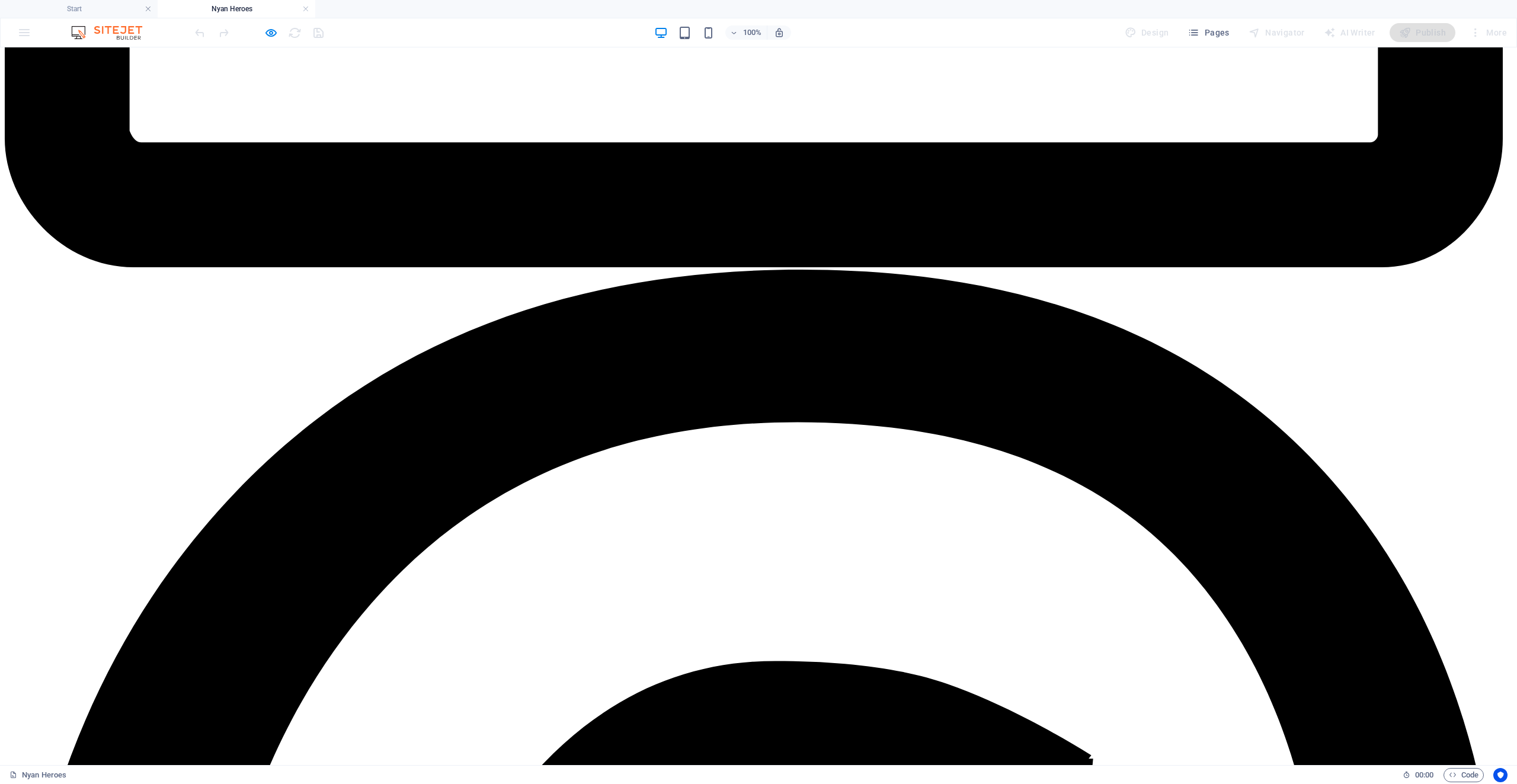
scroll to position [2143, 0]
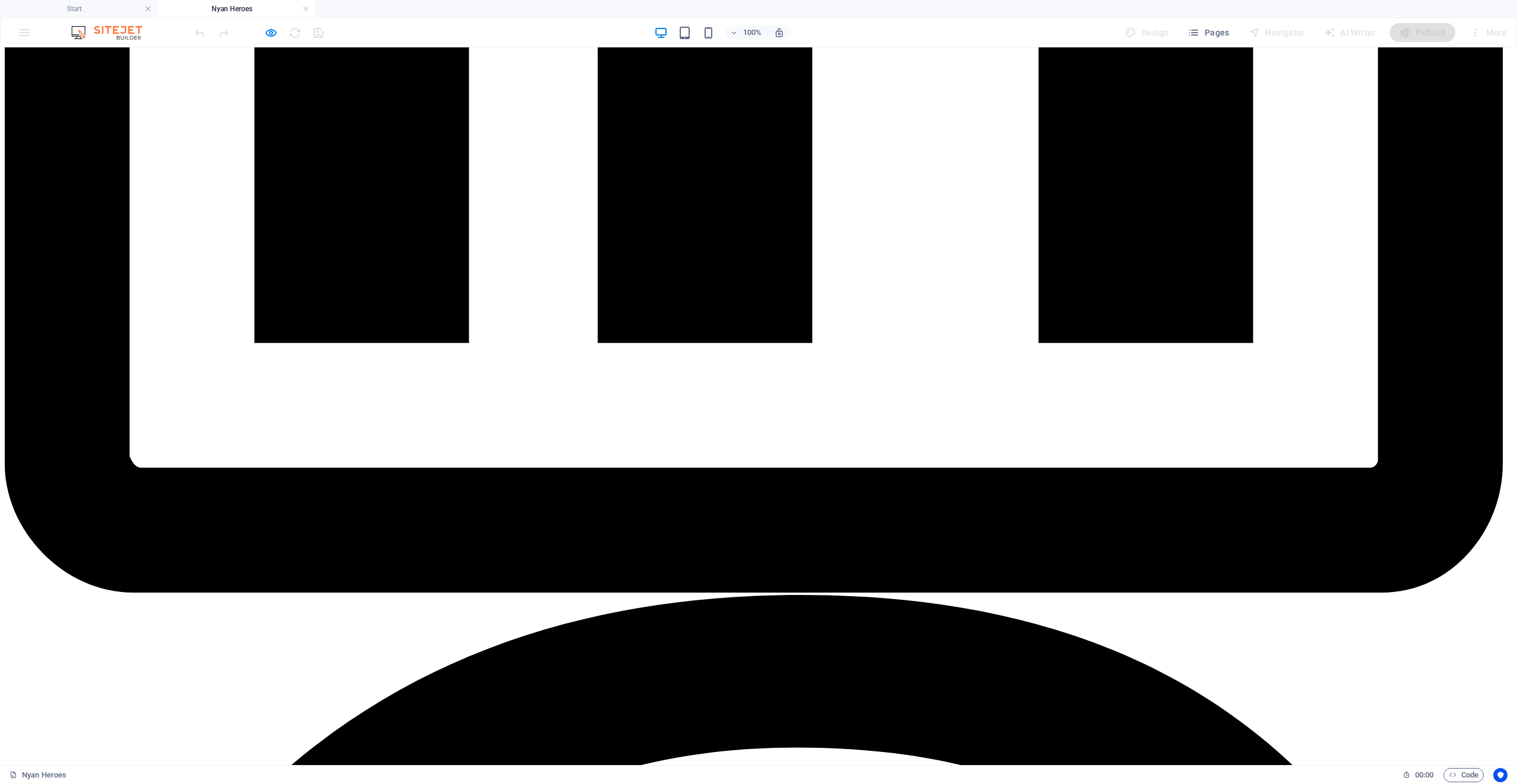
scroll to position [1551, 0]
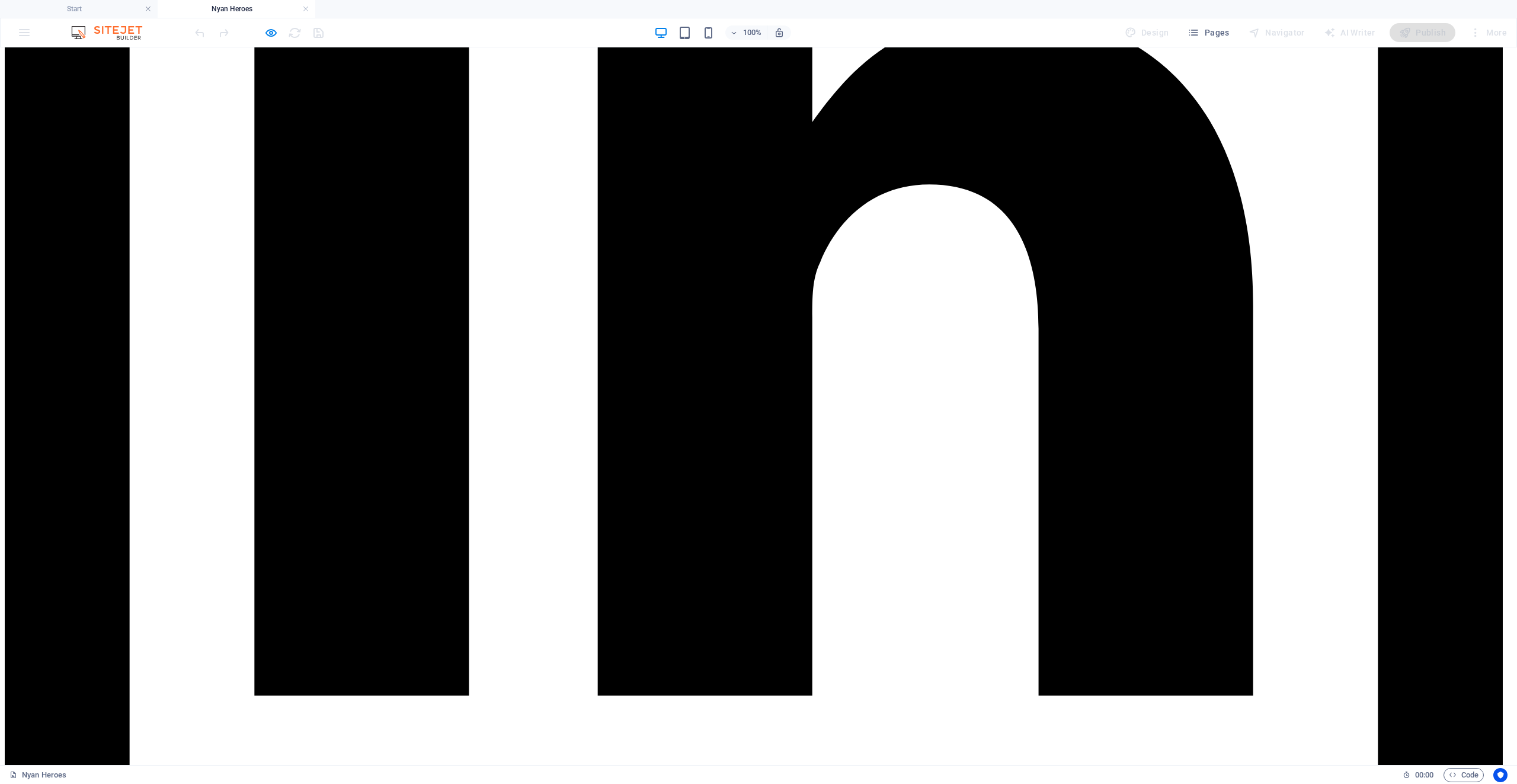
scroll to position [1196, 0]
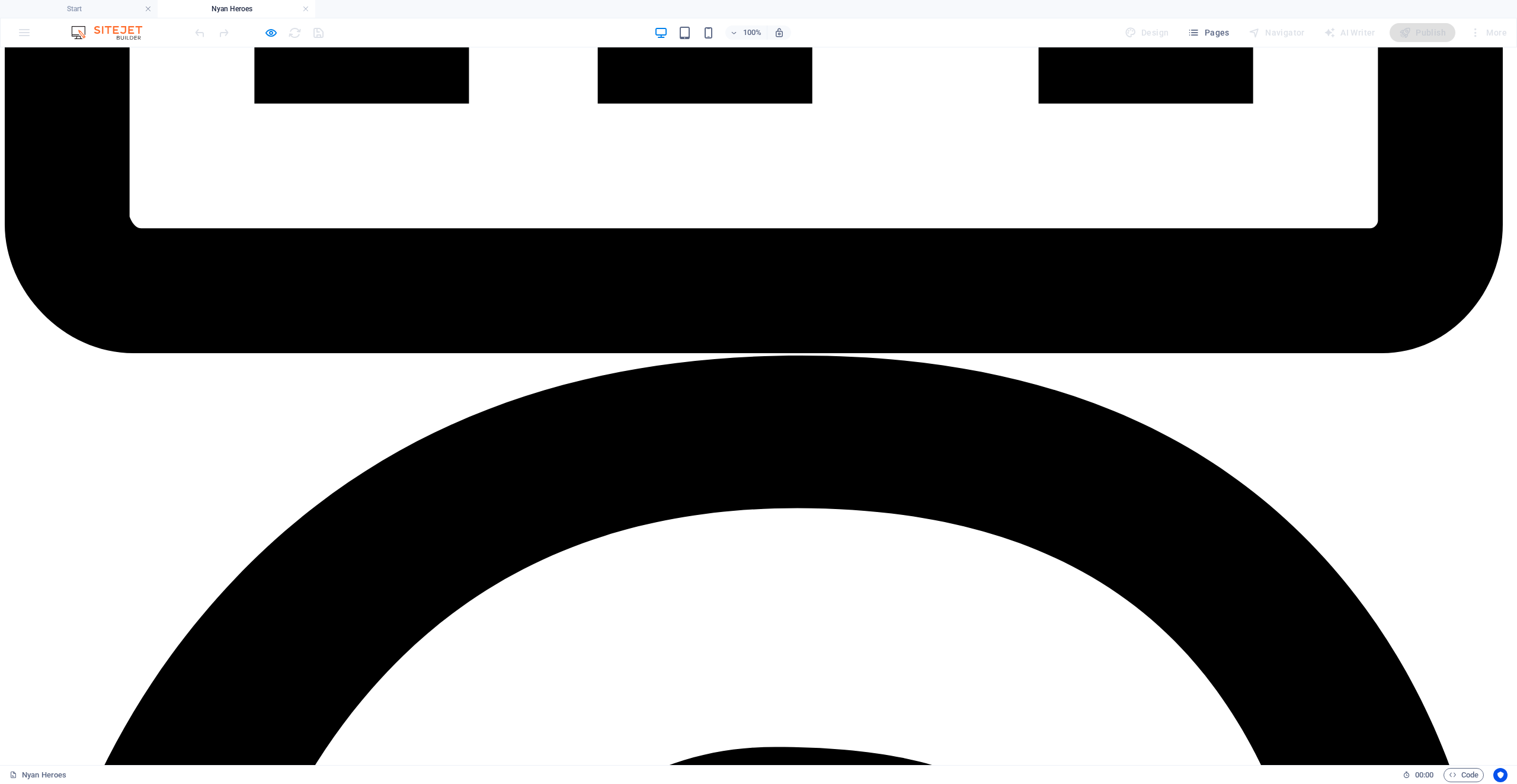
scroll to position [1847, 0]
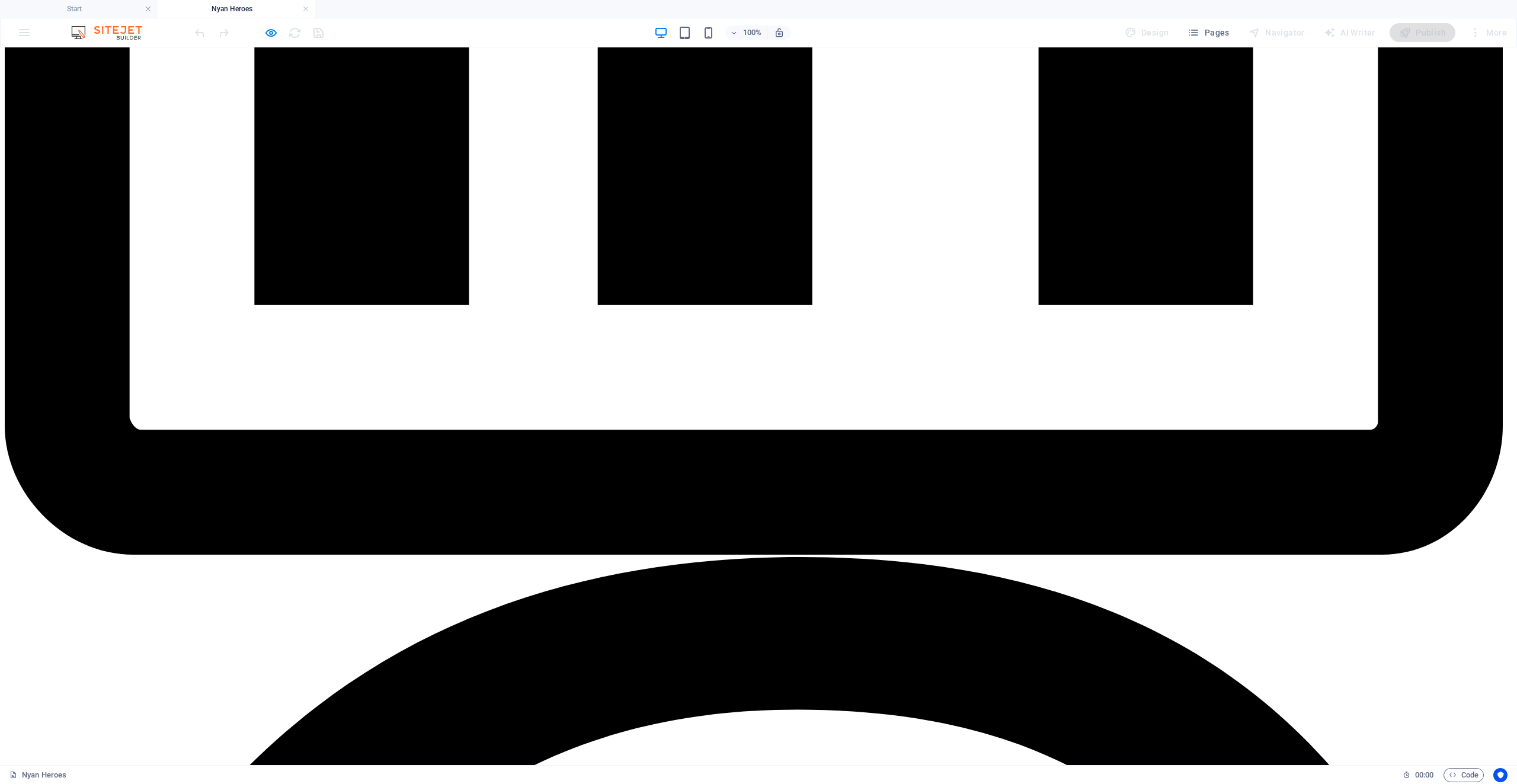
scroll to position [1551, 0]
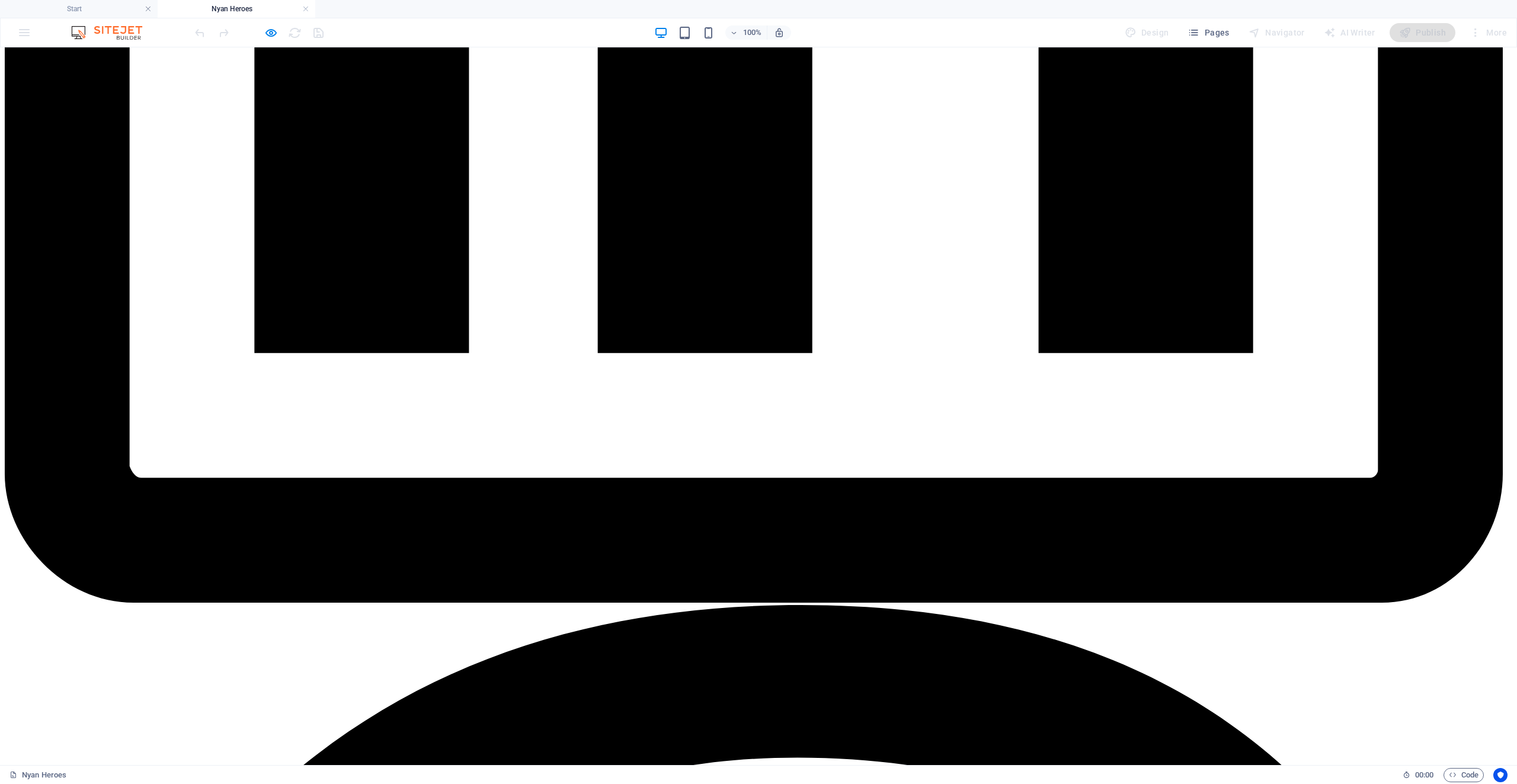
click at [263, 35] on div at bounding box center [259, 32] width 133 height 19
click at [276, 33] on icon "button" at bounding box center [271, 33] width 14 height 14
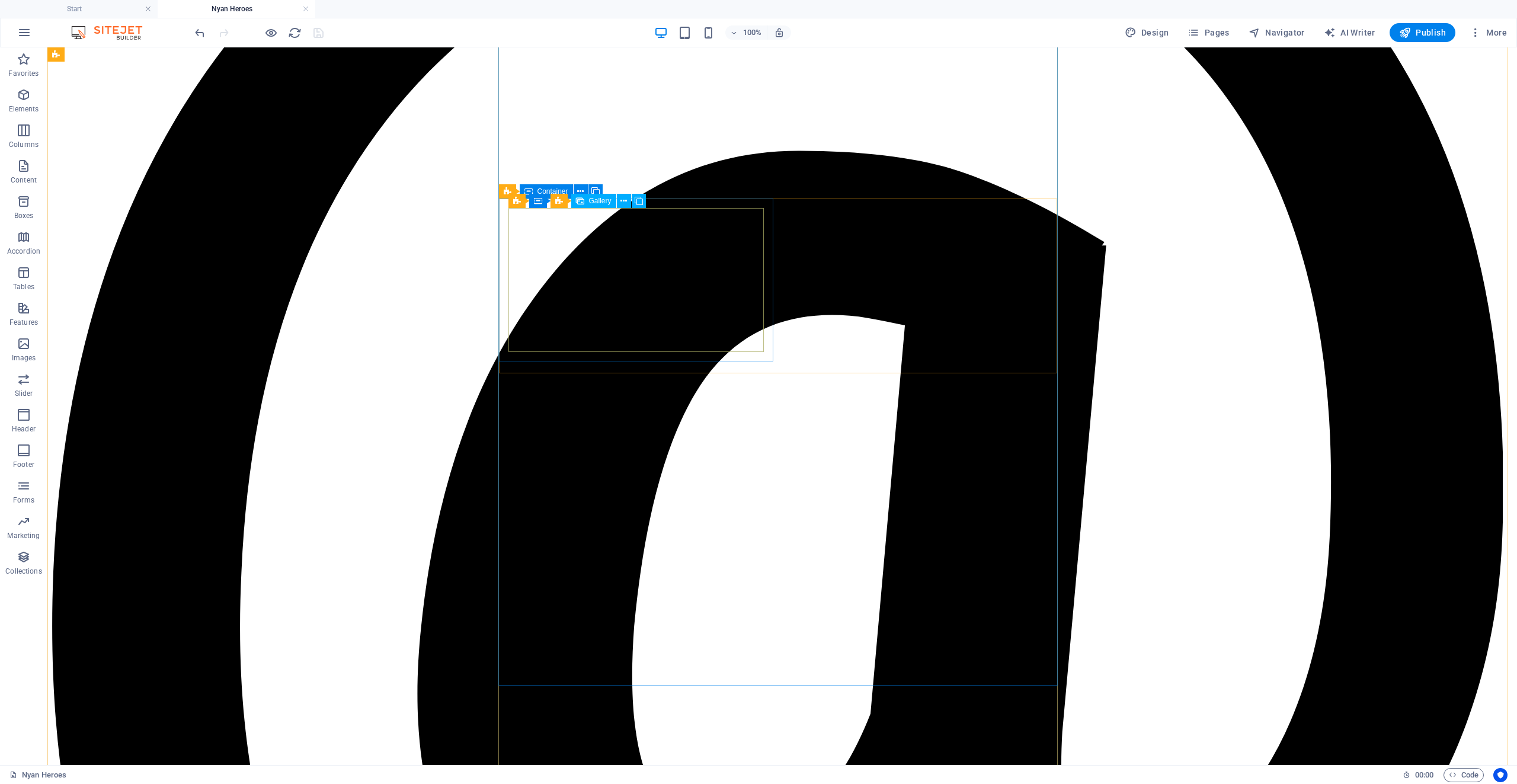
scroll to position [2263, 0]
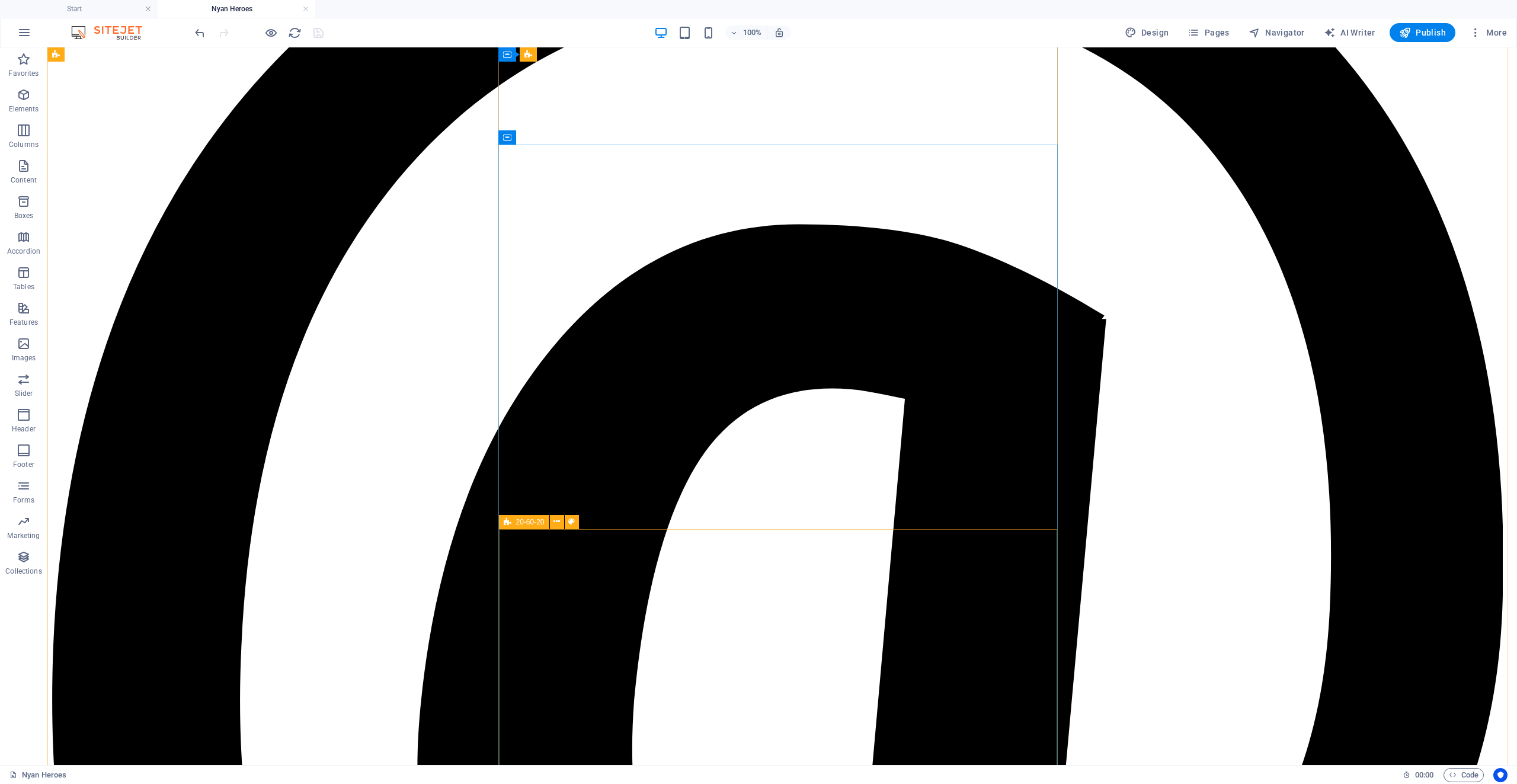
click at [512, 525] on div "20-60-20" at bounding box center [524, 521] width 50 height 14
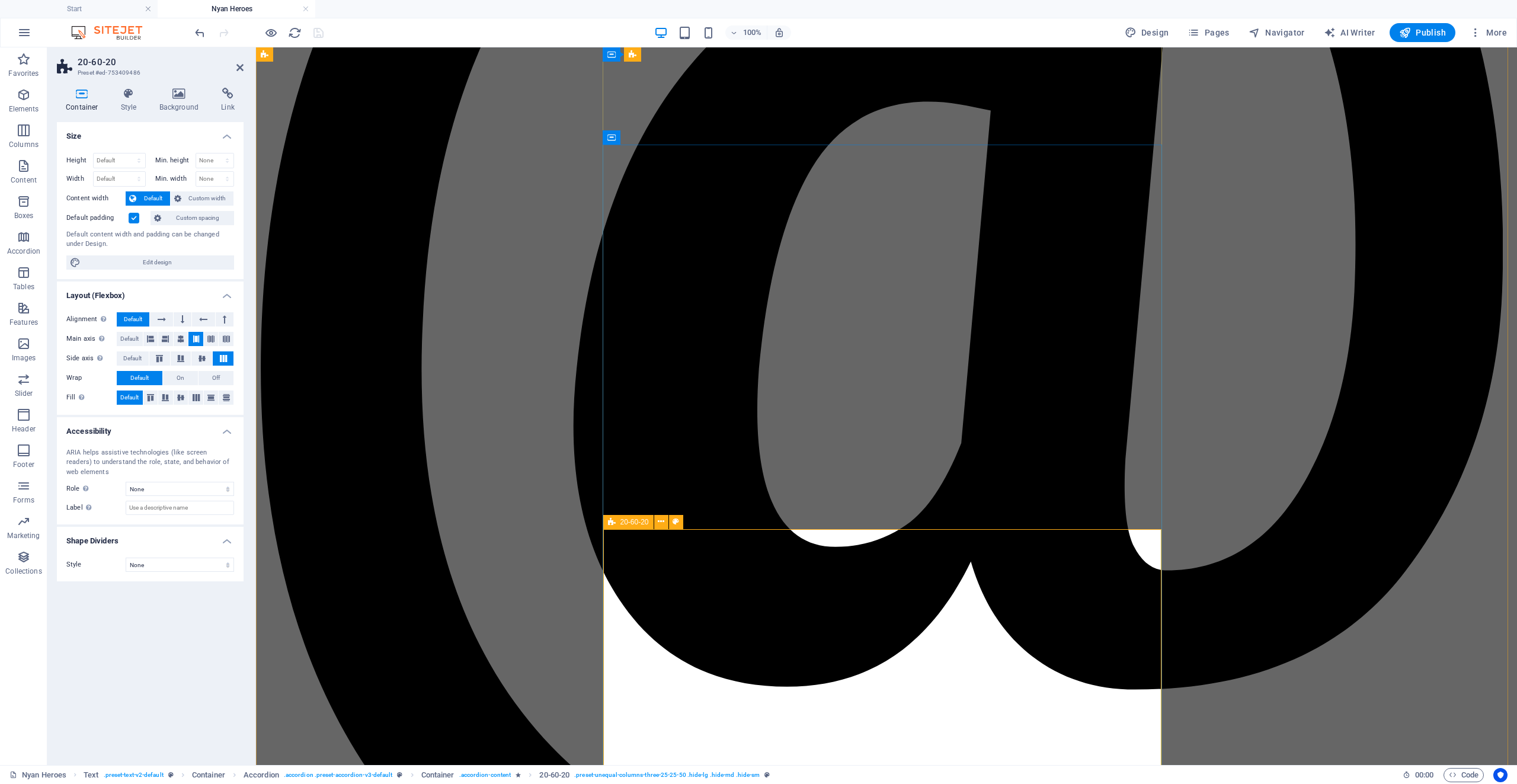
click at [618, 518] on div "20-60-20" at bounding box center [628, 521] width 50 height 14
click at [660, 524] on icon at bounding box center [661, 521] width 7 height 12
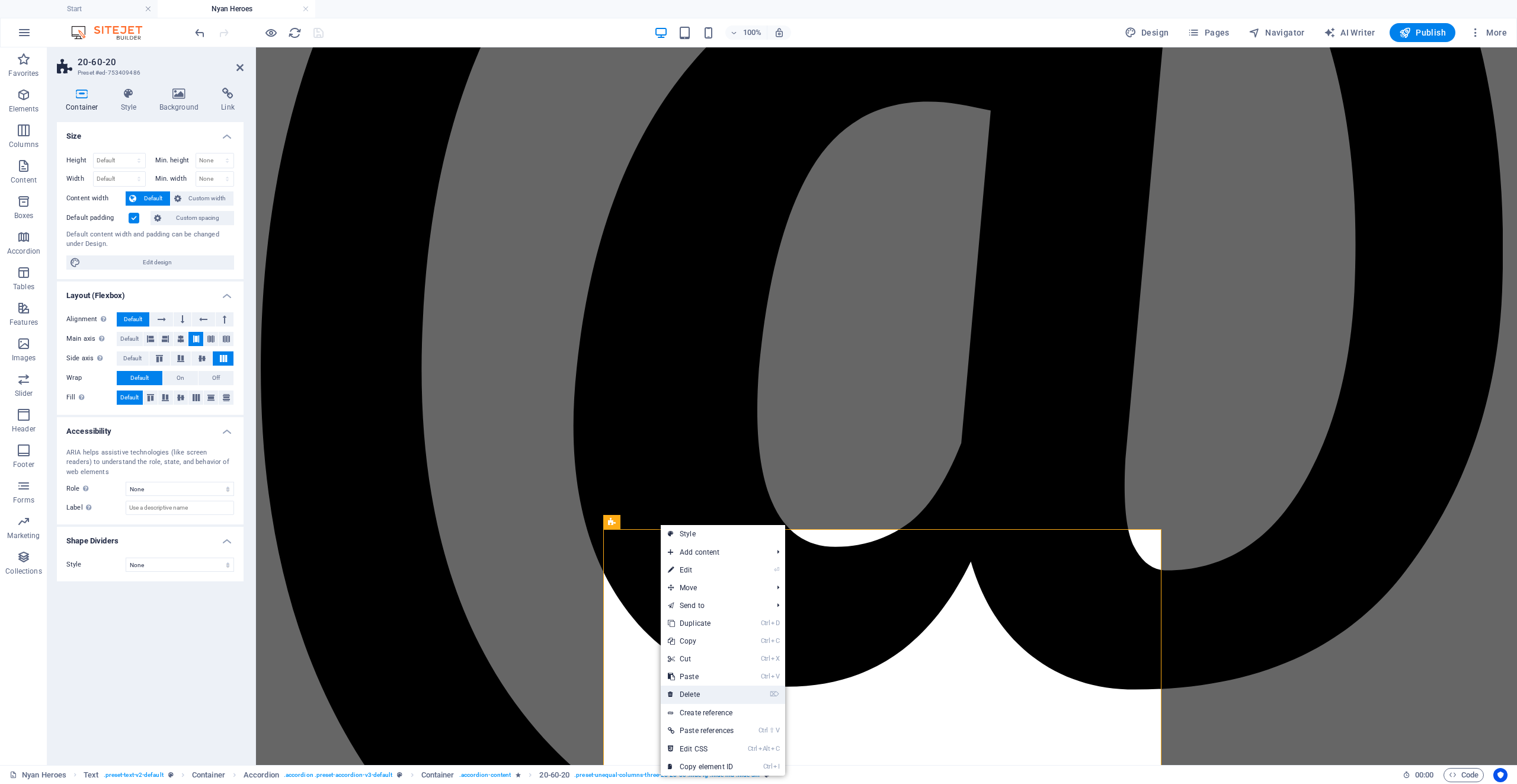
click at [709, 687] on link "⌦ Delete" at bounding box center [701, 694] width 80 height 18
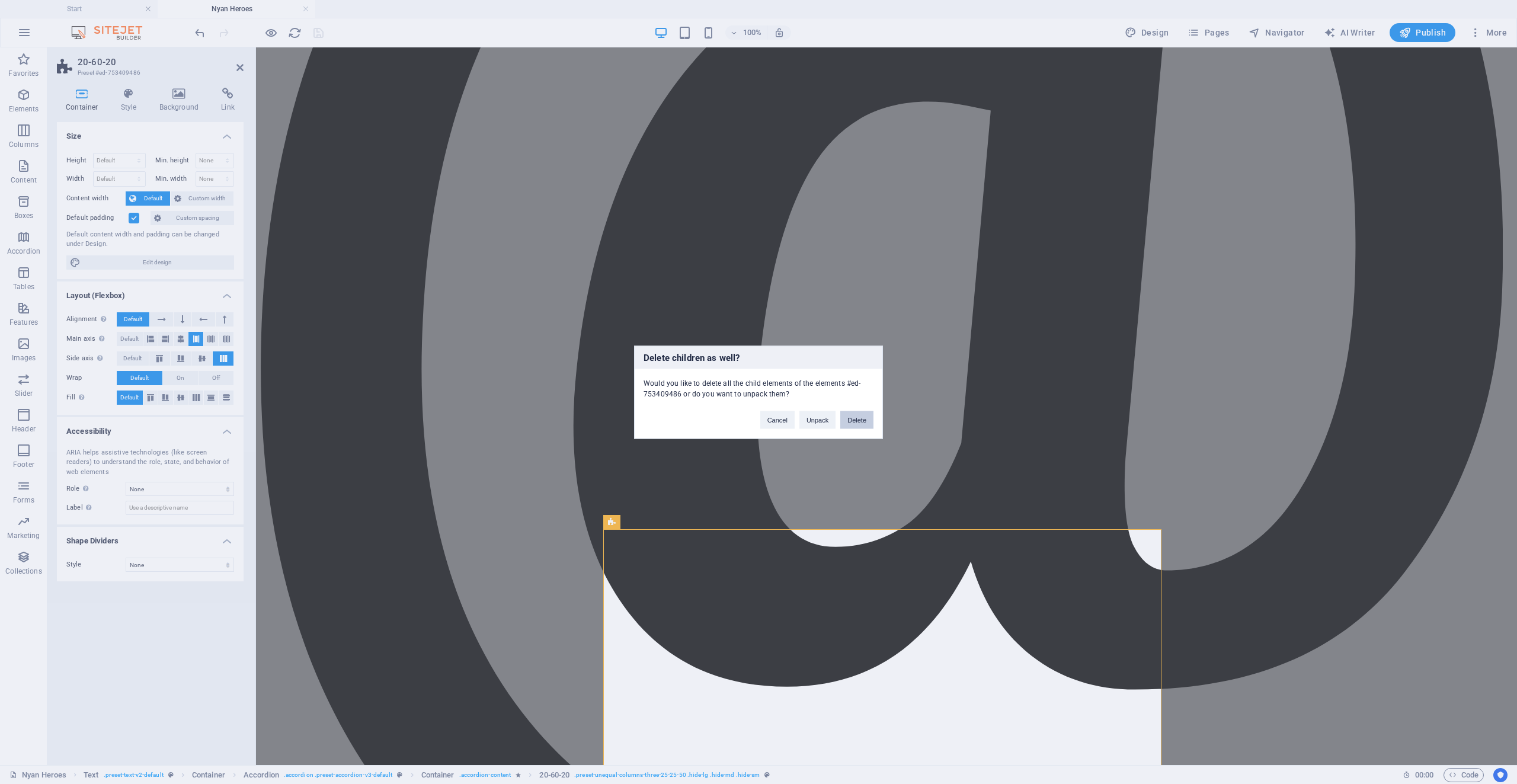
click at [855, 417] on button "Delete" at bounding box center [857, 419] width 33 height 18
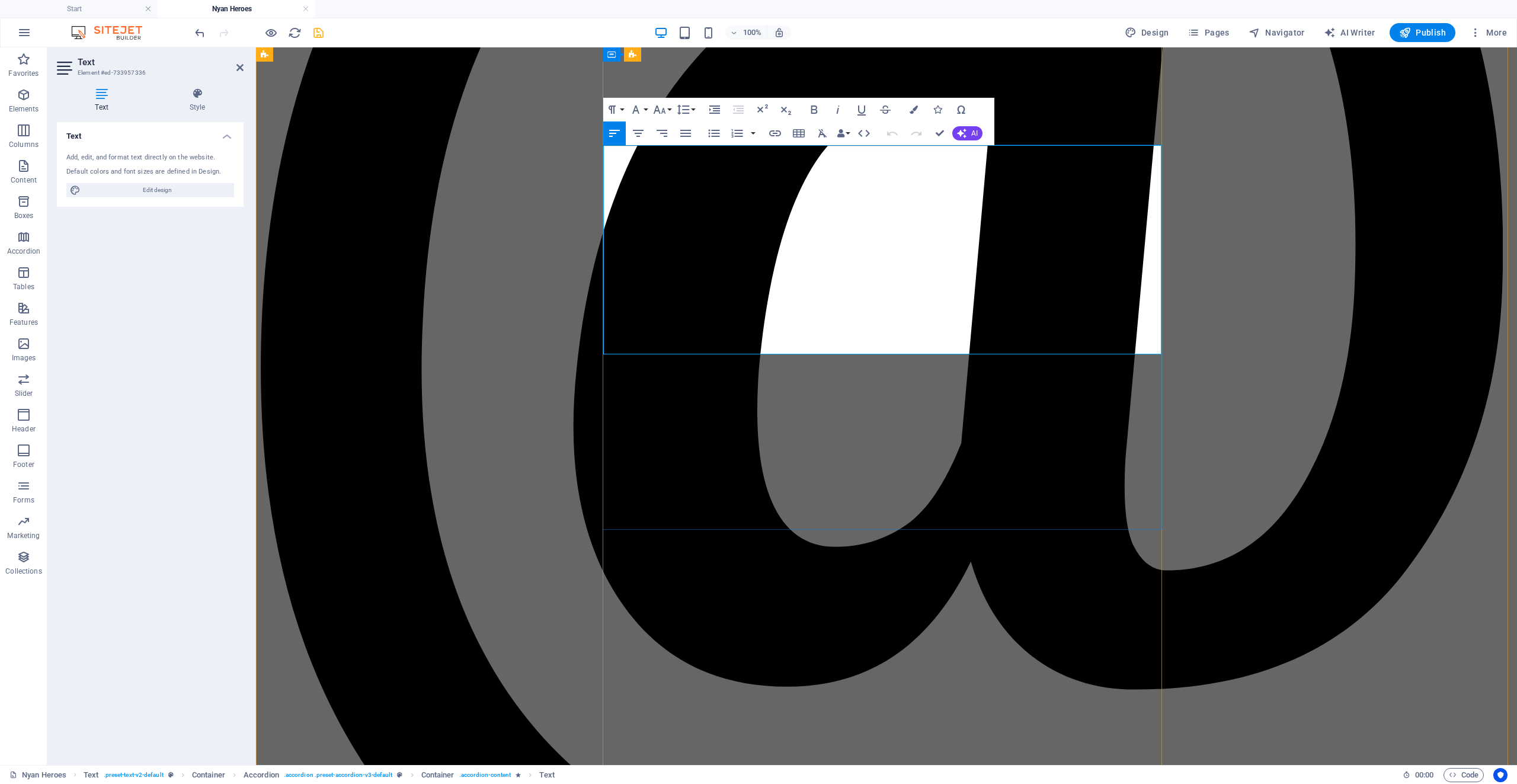
drag, startPoint x: 715, startPoint y: 362, endPoint x: 598, endPoint y: 363, distance: 117.0
drag, startPoint x: 818, startPoint y: 105, endPoint x: 815, endPoint y: 112, distance: 7.6
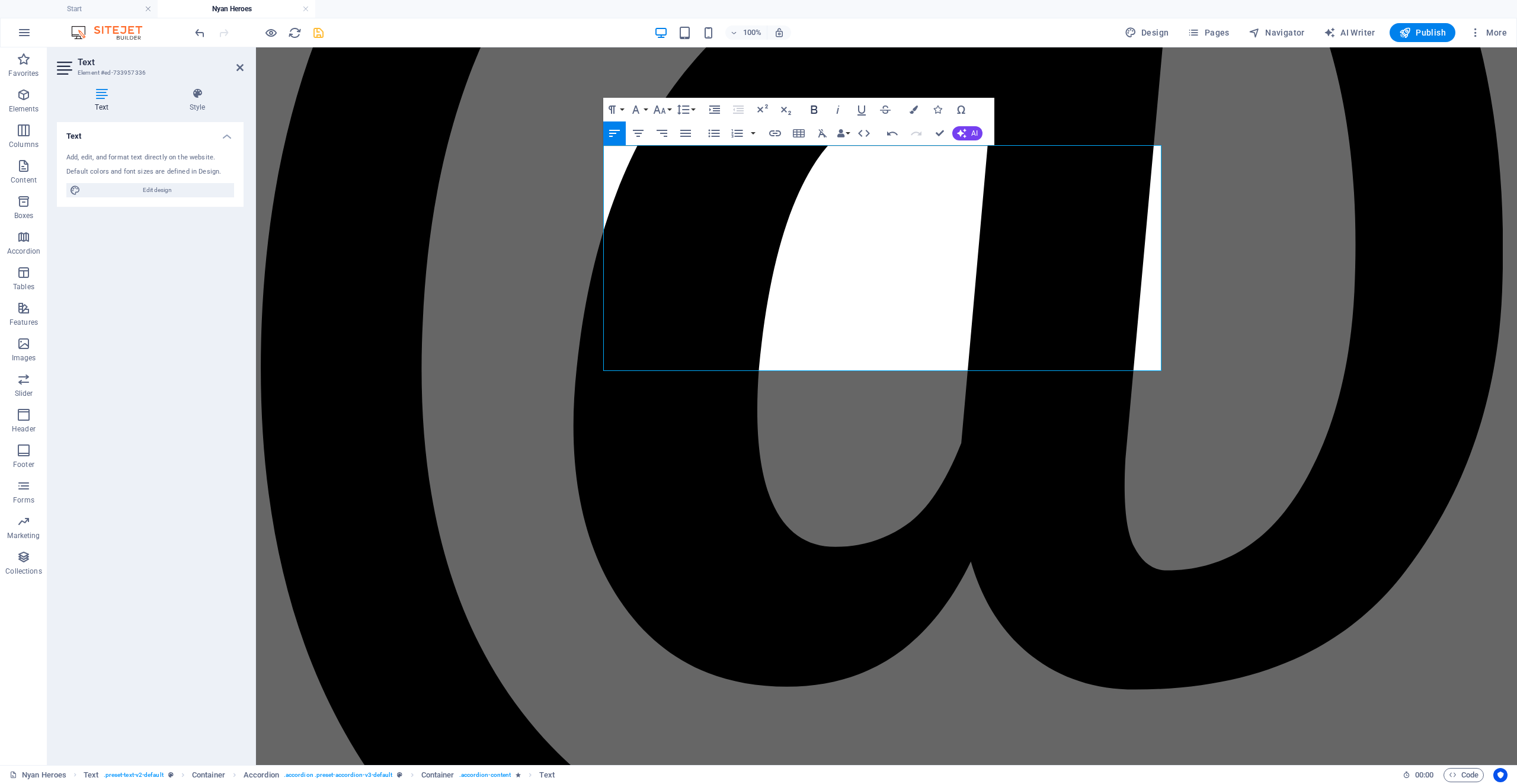
click at [818, 106] on icon "button" at bounding box center [814, 110] width 14 height 14
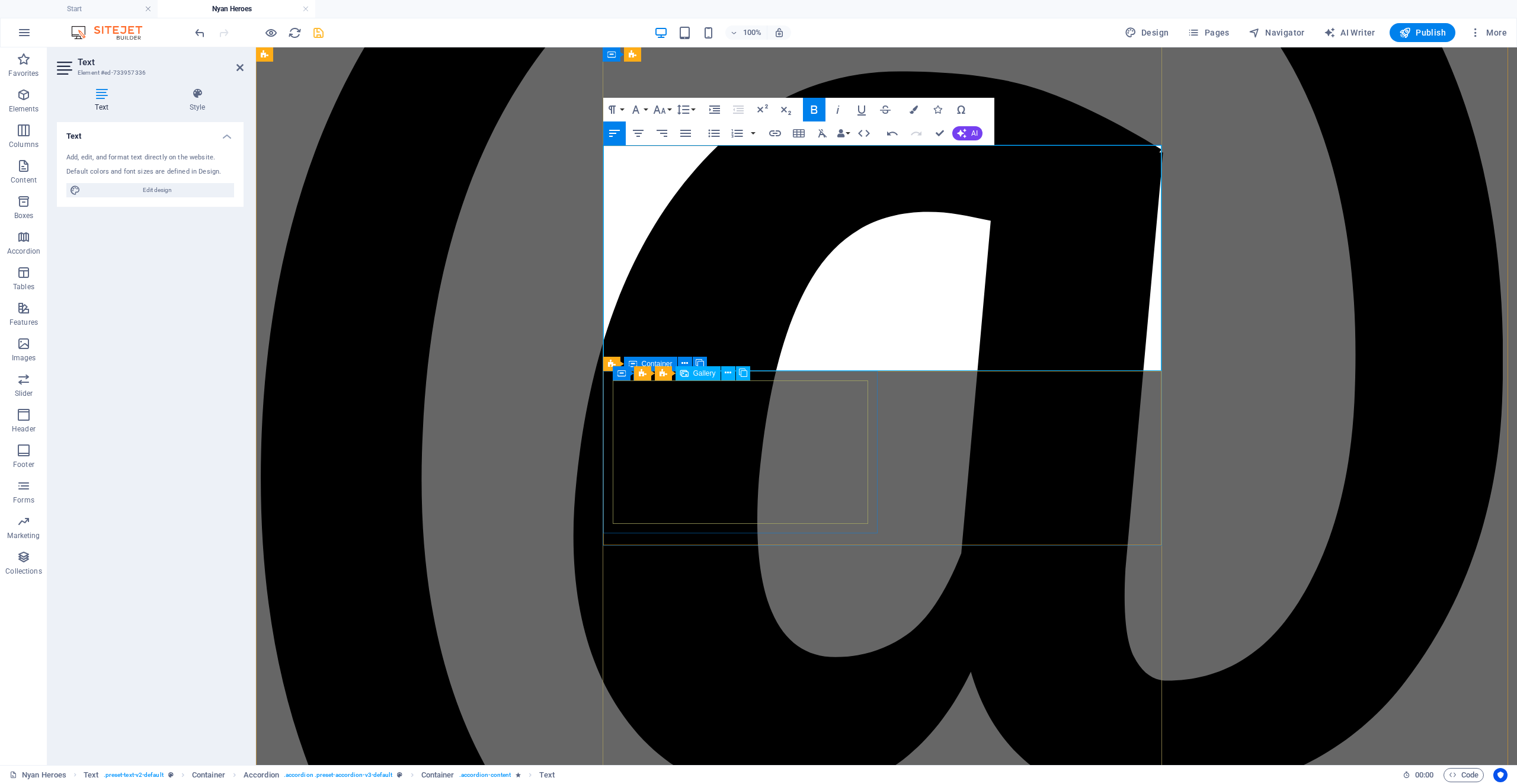
scroll to position [1967, 0]
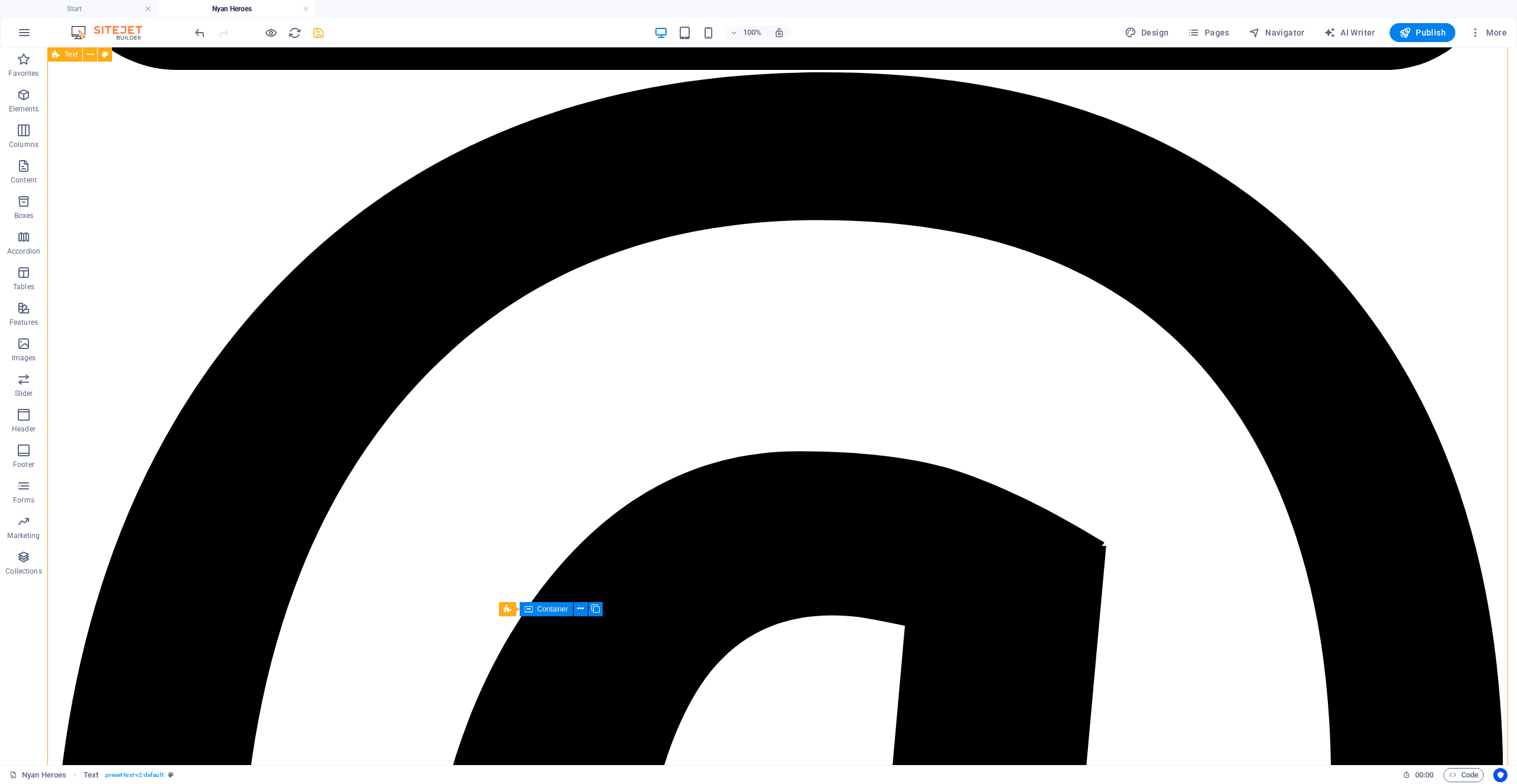
scroll to position [2086, 0]
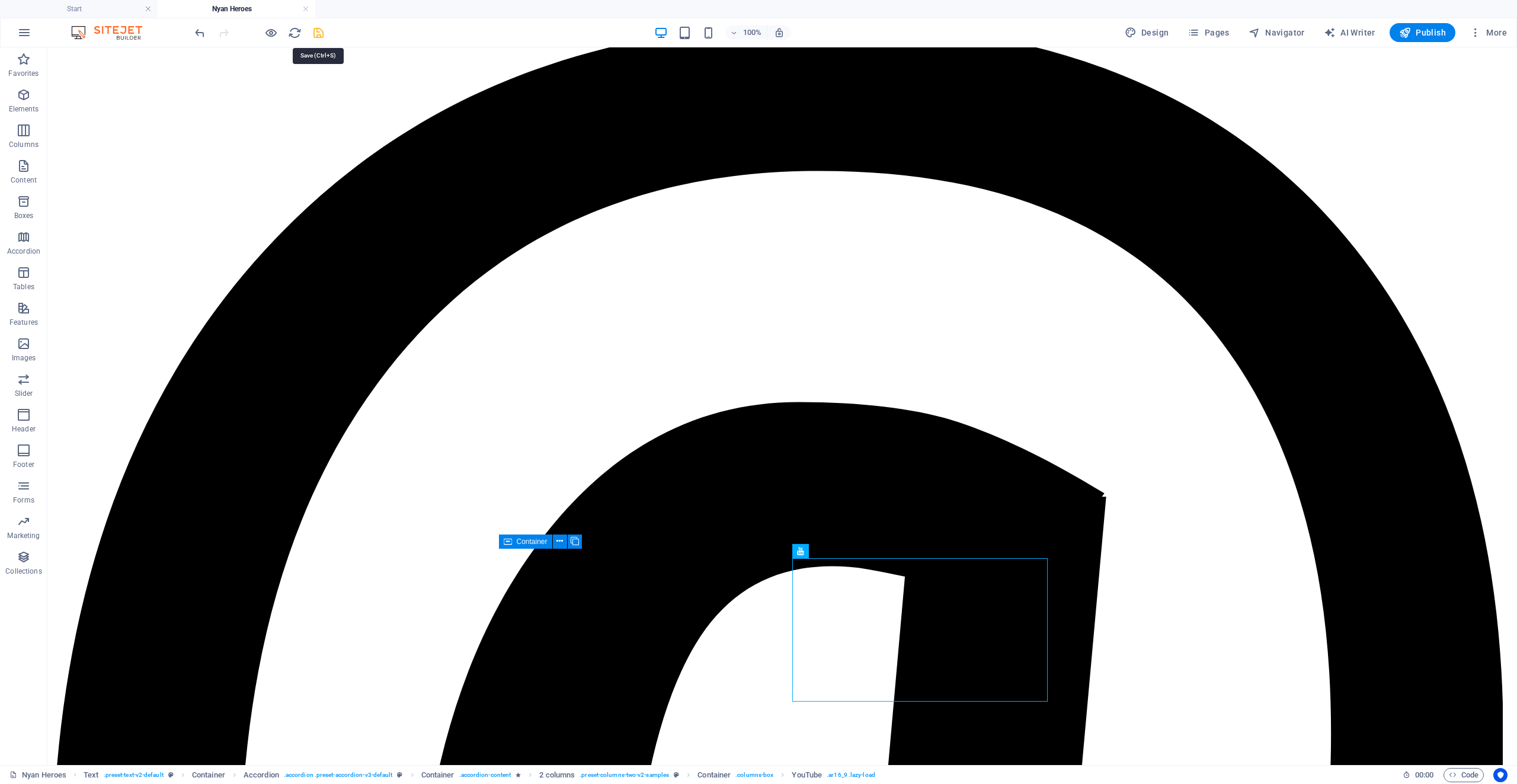
click at [319, 27] on icon "save" at bounding box center [318, 33] width 14 height 14
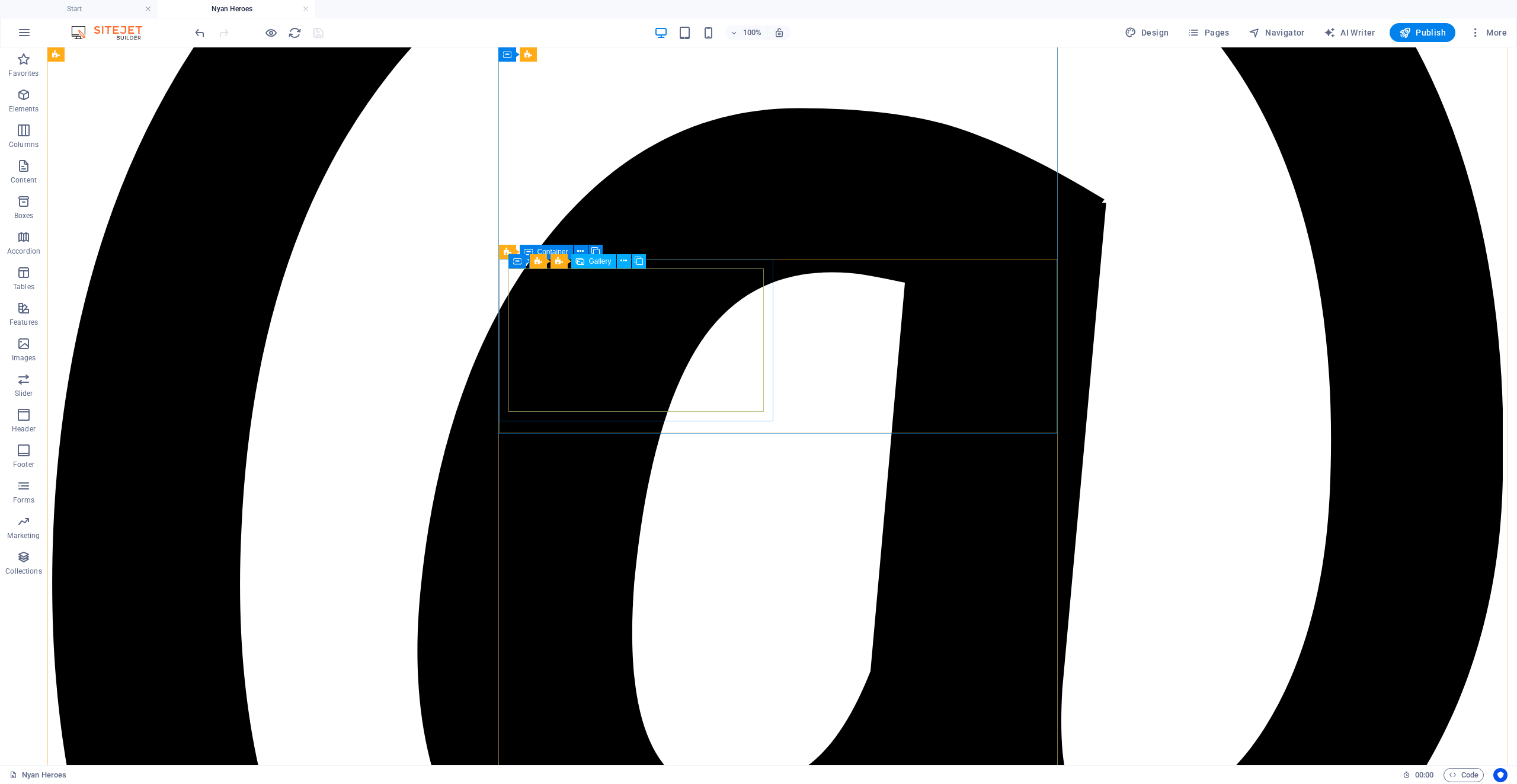
scroll to position [2382, 0]
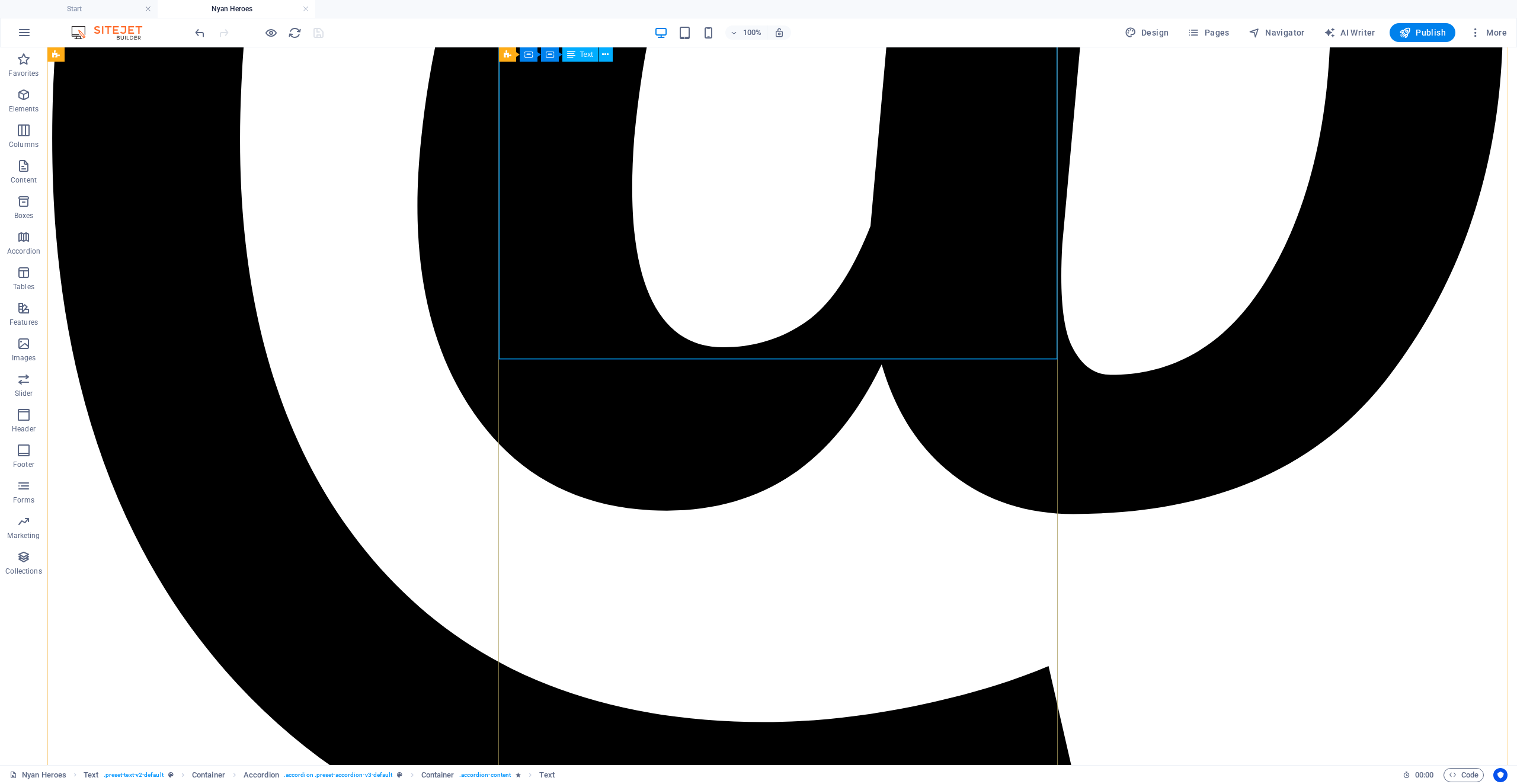
scroll to position [2559, 0]
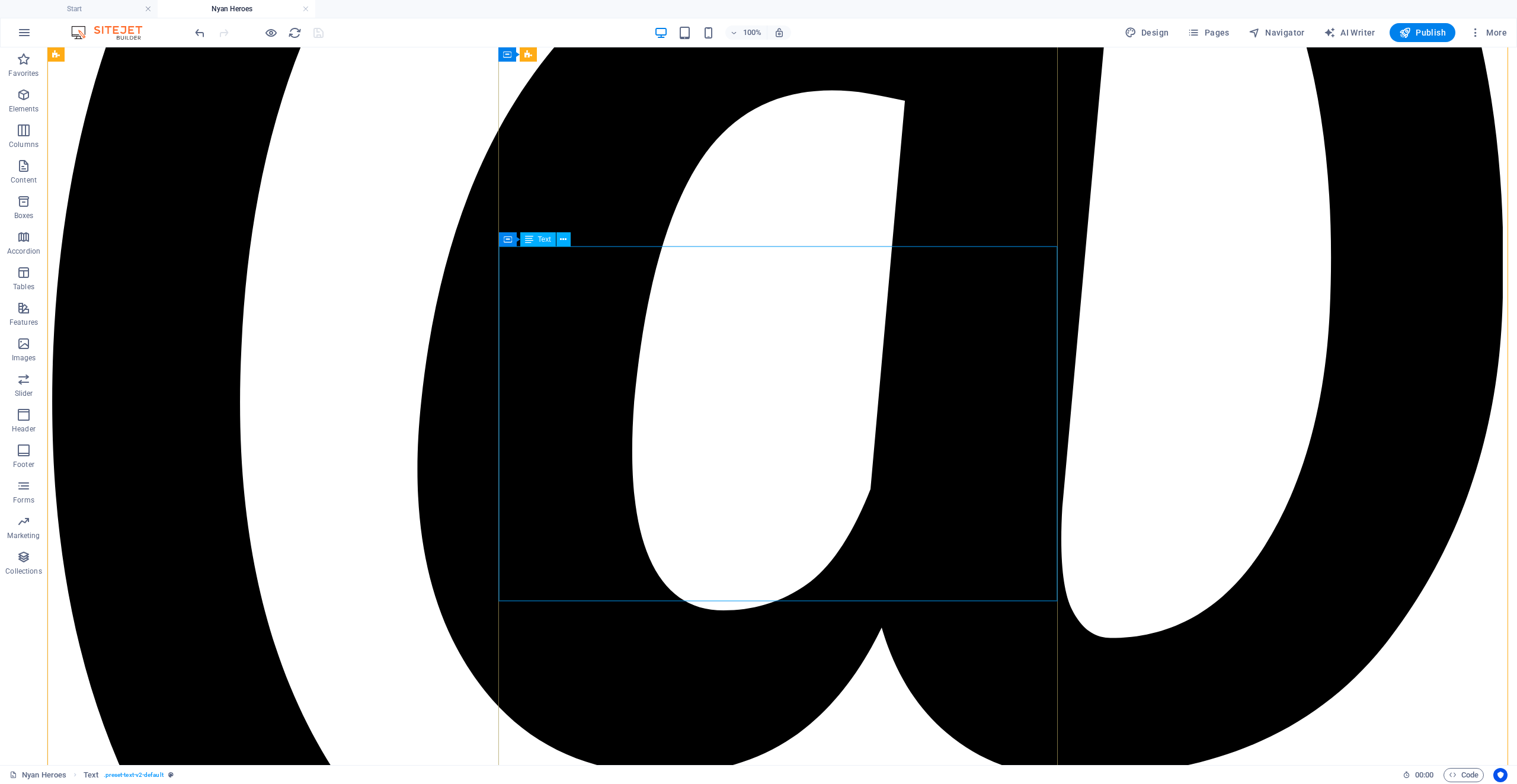
scroll to position [2619, 0]
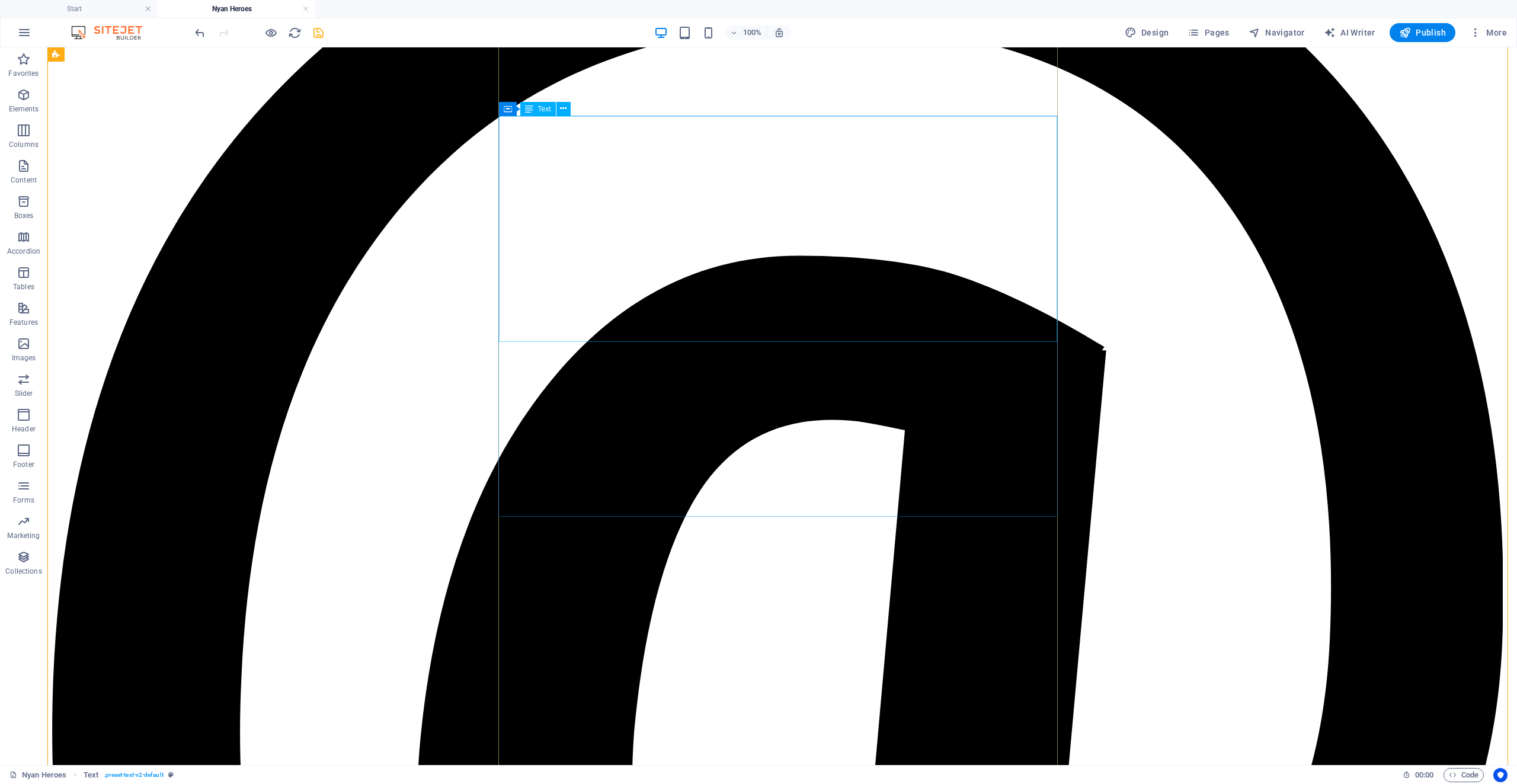
scroll to position [2204, 0]
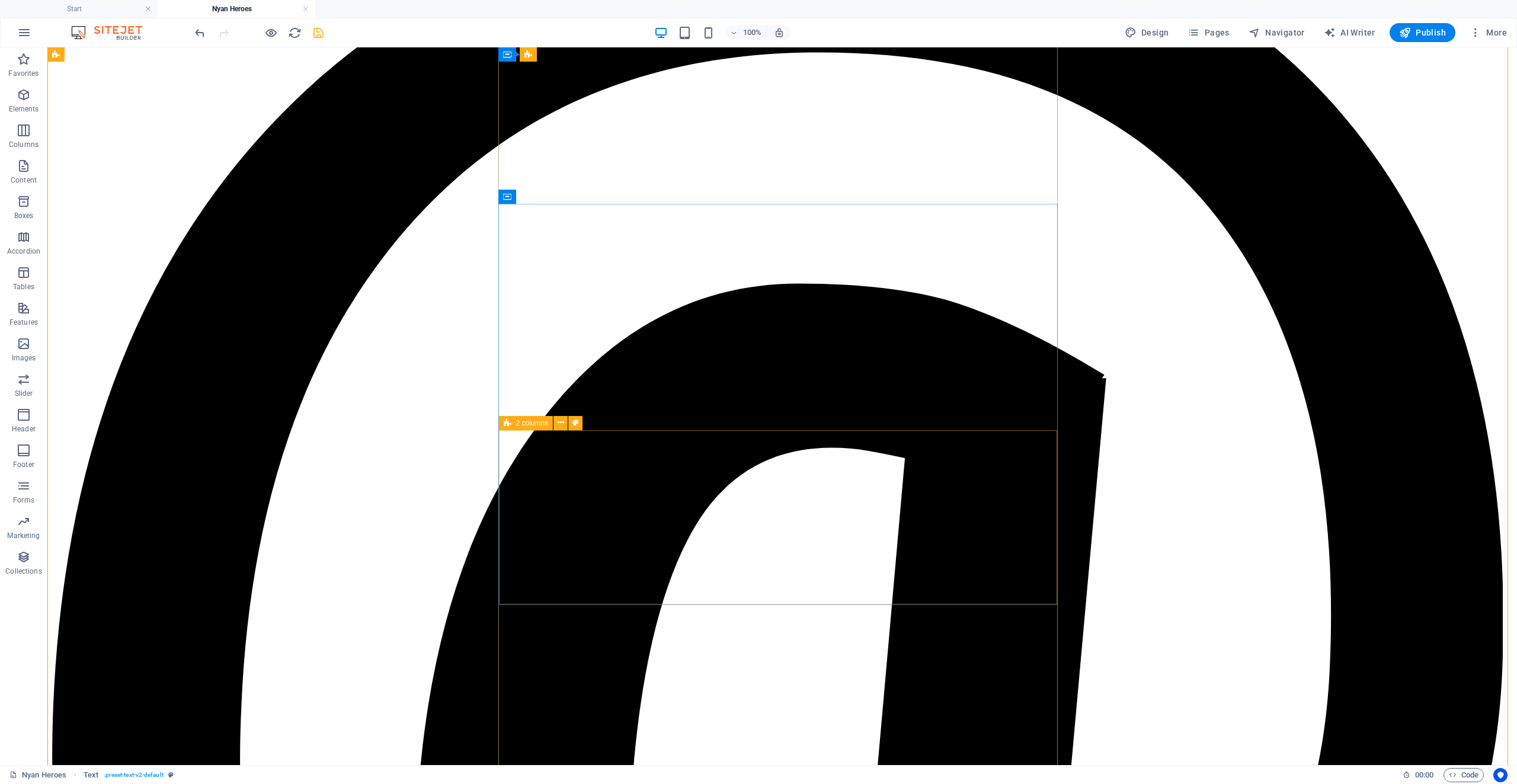
click at [511, 425] on icon at bounding box center [507, 423] width 7 height 14
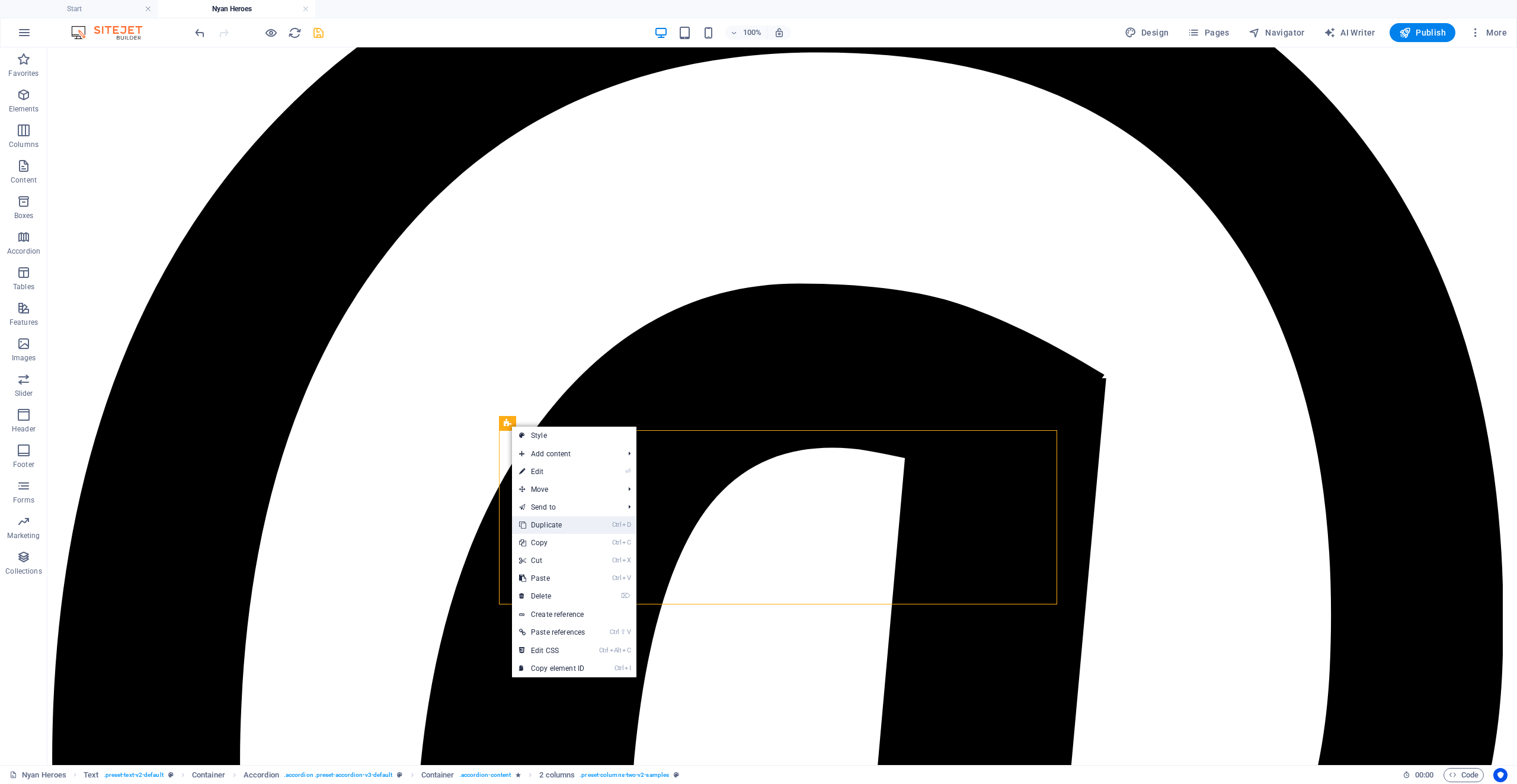
click at [579, 522] on link "Ctrl D Duplicate" at bounding box center [552, 525] width 80 height 18
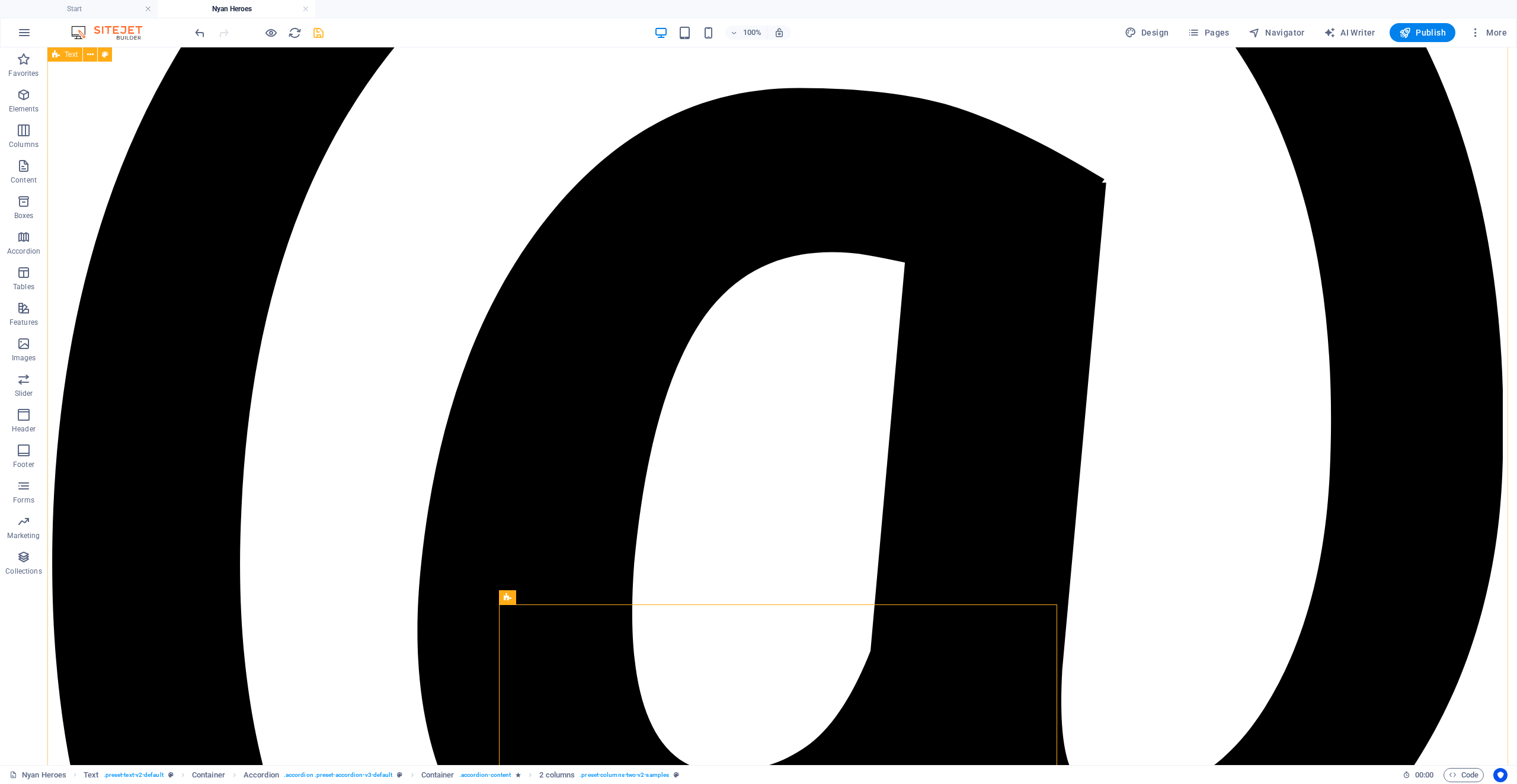
scroll to position [2441, 0]
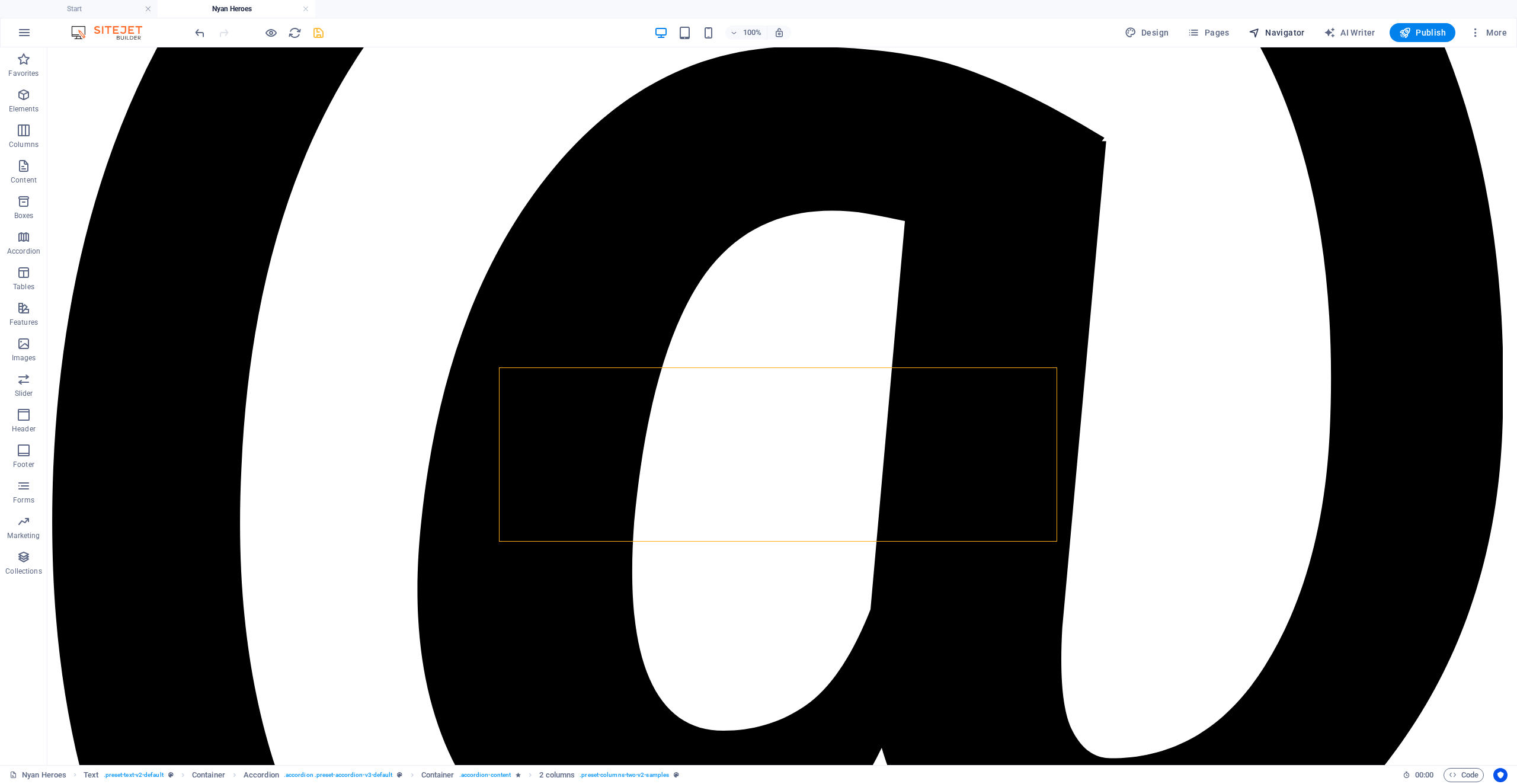
click at [1280, 28] on span "Navigator" at bounding box center [1277, 32] width 56 height 12
select select "14251131-en"
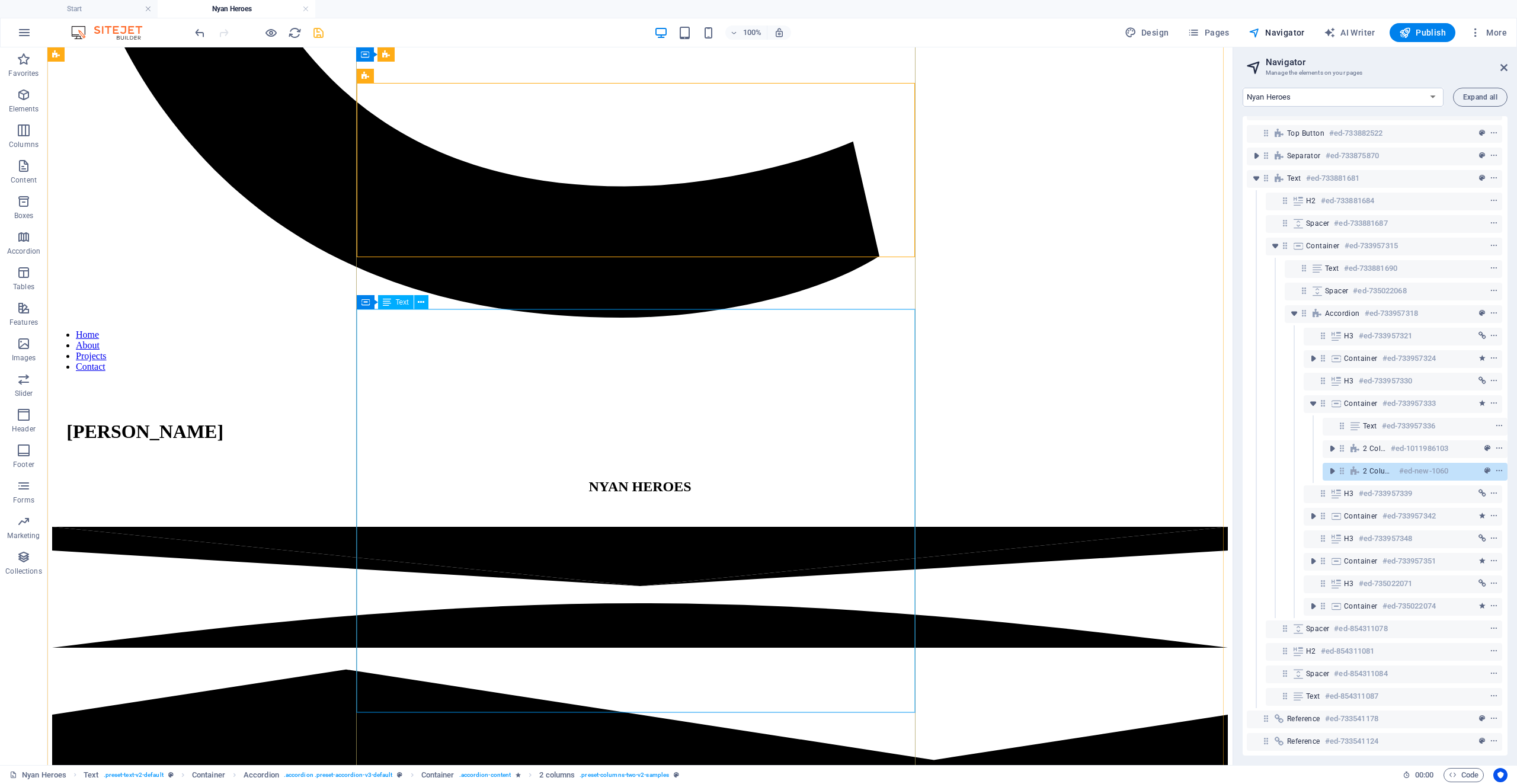
scroll to position [2797, 0]
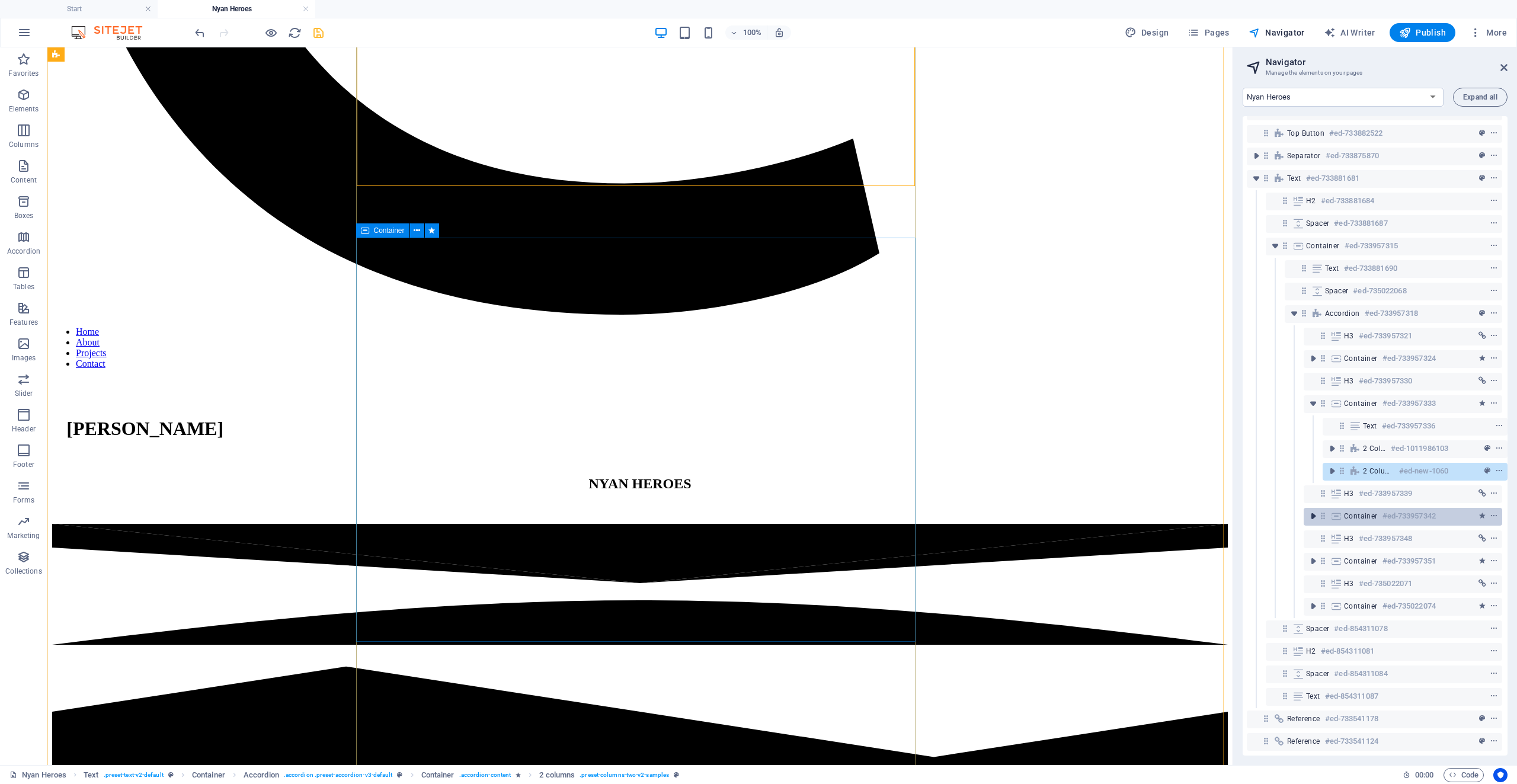
click at [1313, 510] on icon "toggle-expand" at bounding box center [1313, 516] width 12 height 12
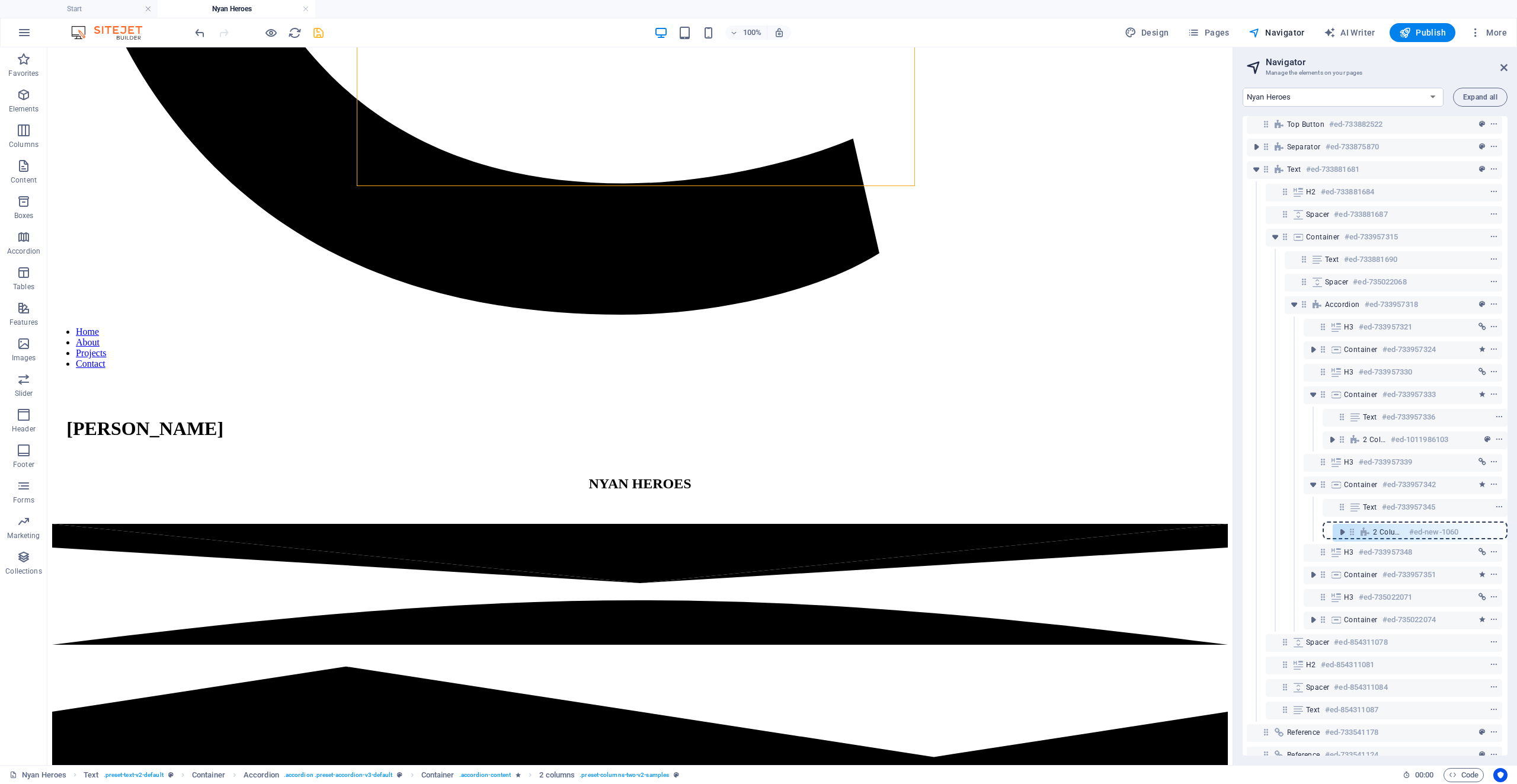
drag, startPoint x: 1340, startPoint y: 463, endPoint x: 1355, endPoint y: 536, distance: 74.5
click at [1355, 536] on div "Banner #ed-733541127 Unequal Columns #ed-734806572 Separator #ed-733831551 Text…" at bounding box center [1375, 436] width 265 height 639
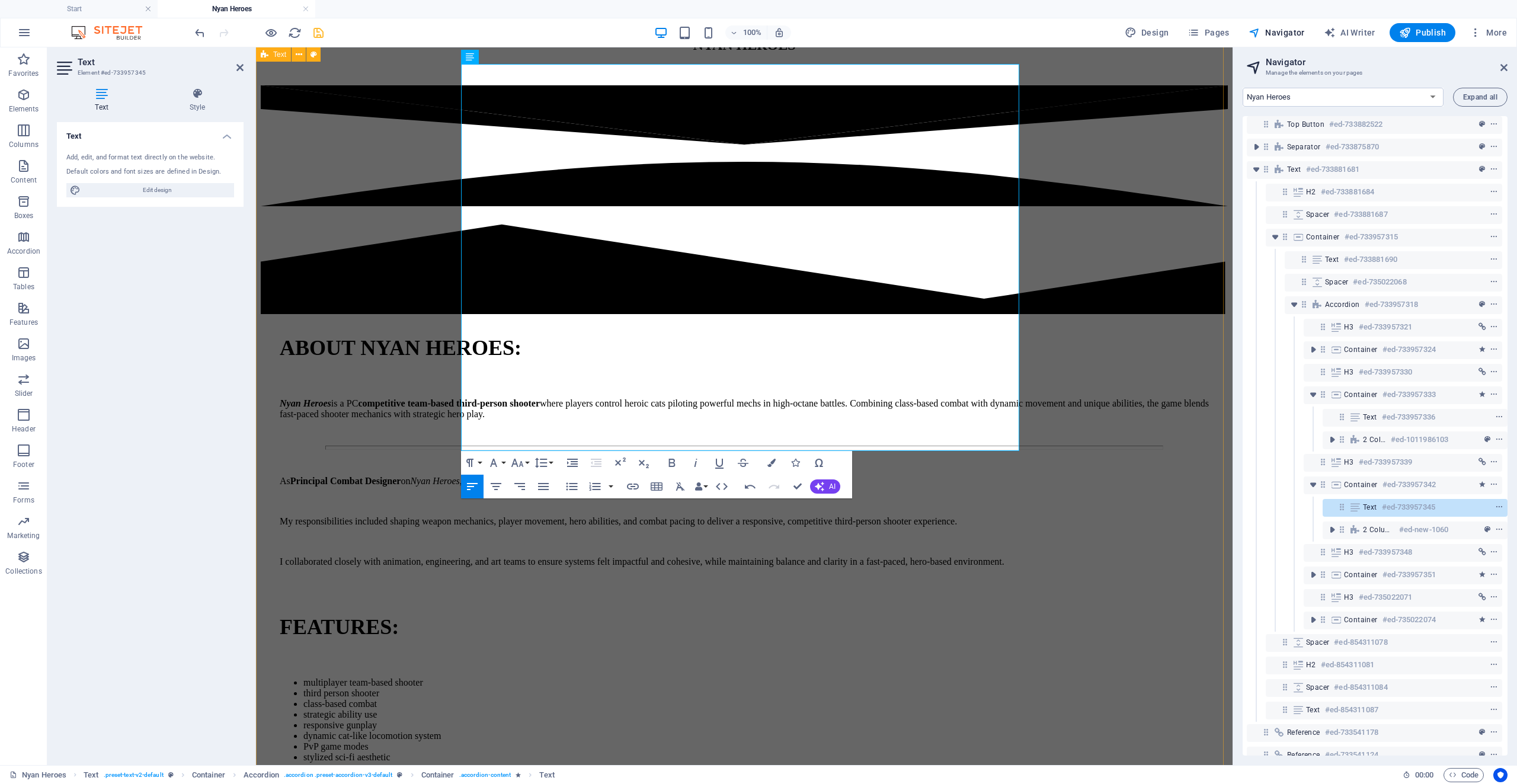
drag, startPoint x: 502, startPoint y: 441, endPoint x: 457, endPoint y: 439, distance: 45.0
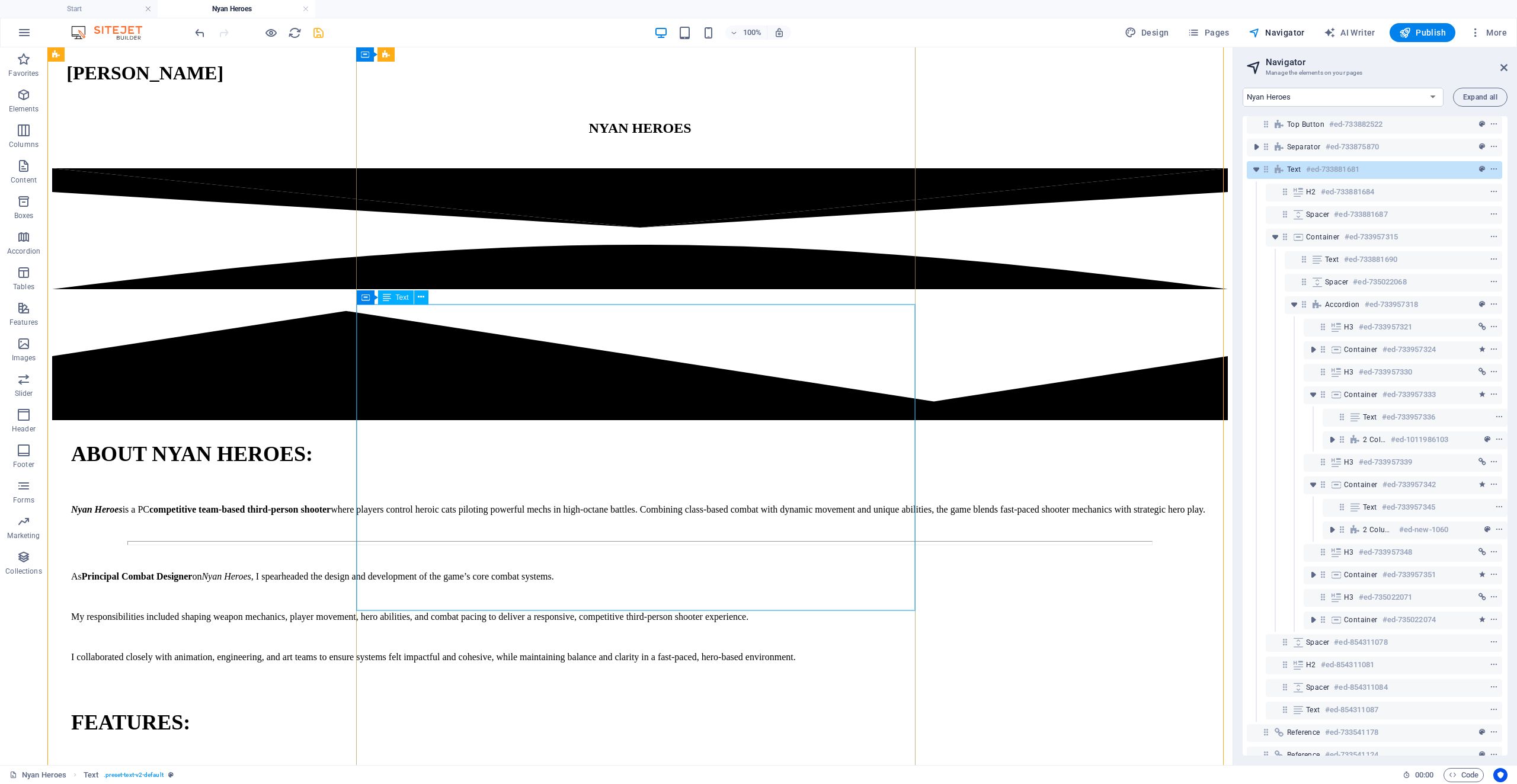
scroll to position [3389, 0]
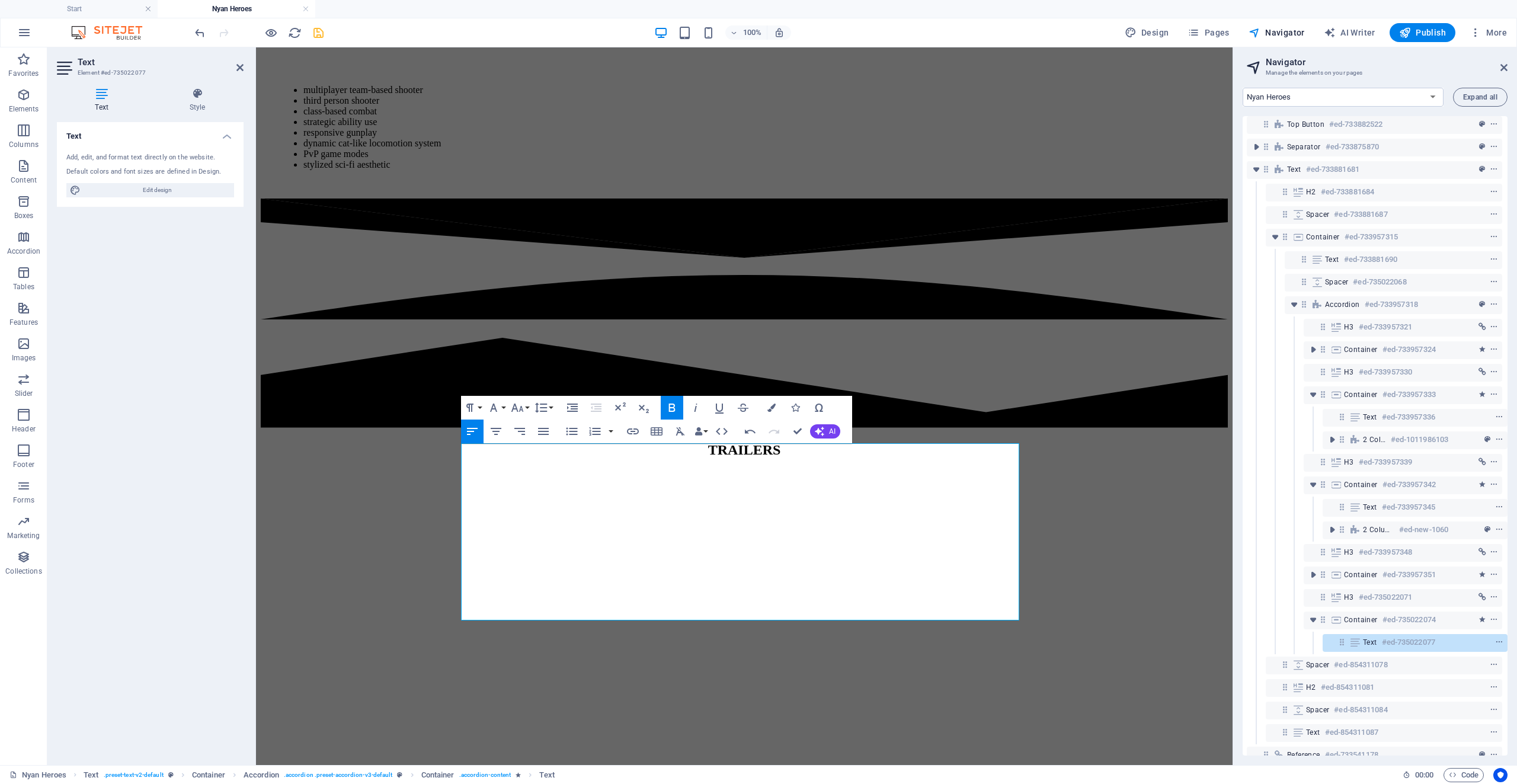
click at [313, 27] on icon "save" at bounding box center [318, 33] width 14 height 14
